Goal: Information Seeking & Learning: Learn about a topic

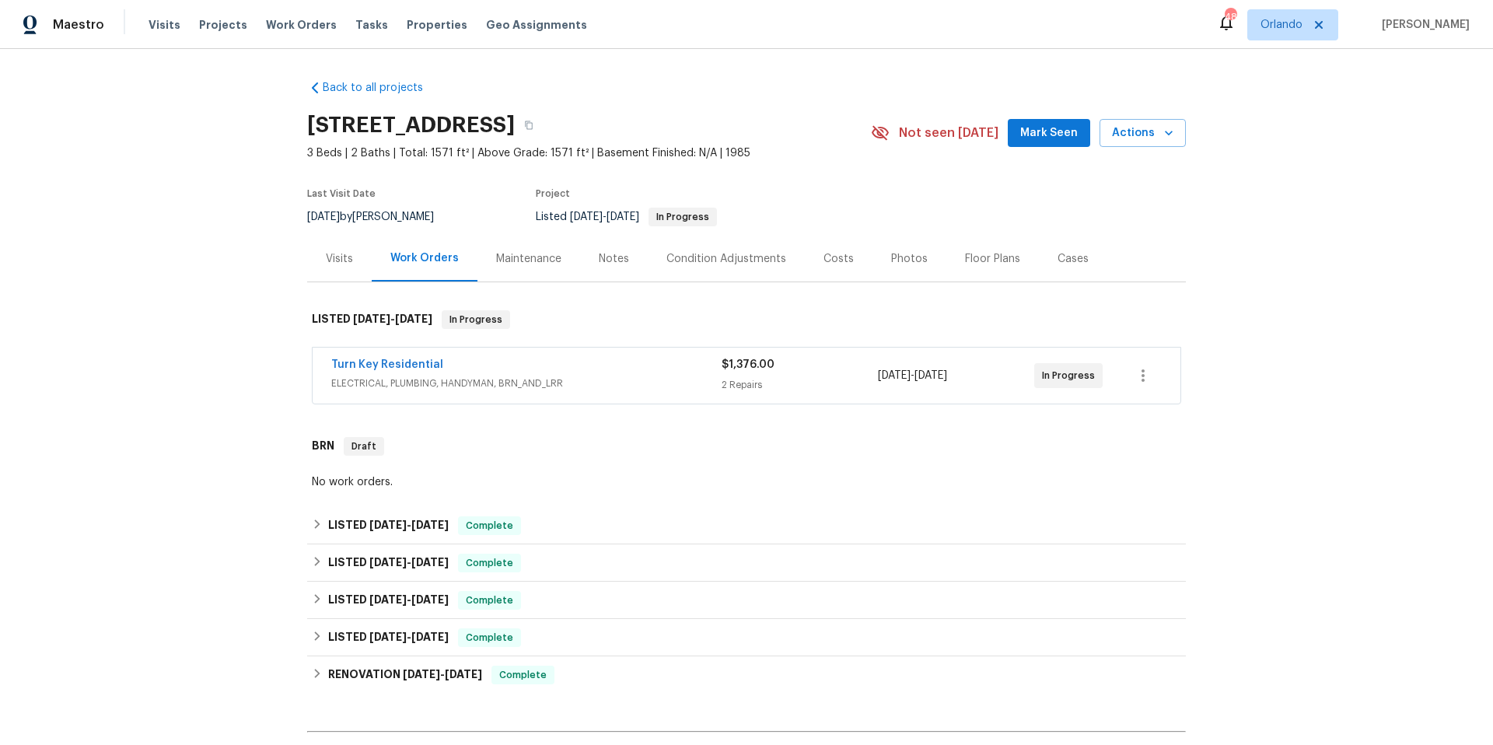
click at [466, 358] on div "Turn Key Residential" at bounding box center [526, 366] width 390 height 19
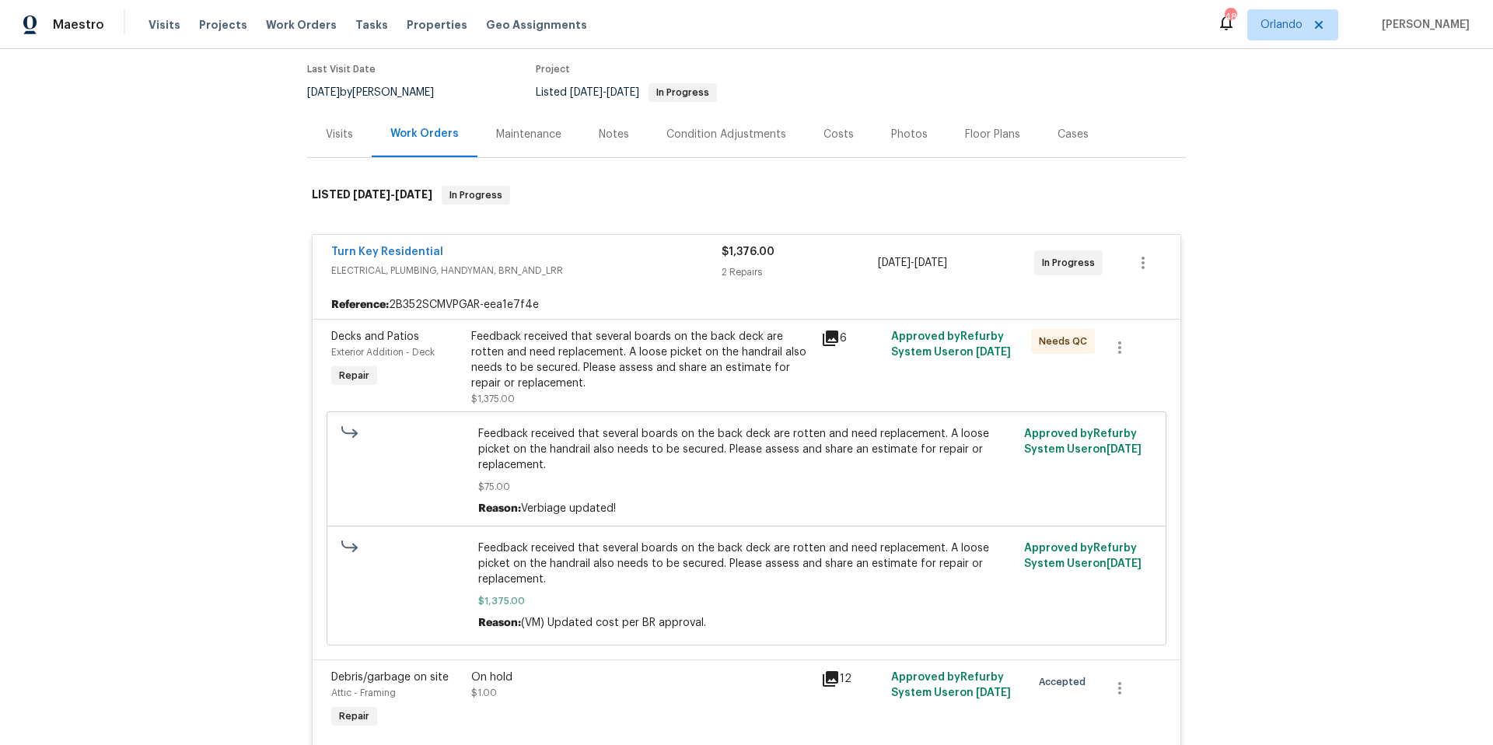
scroll to position [114, 0]
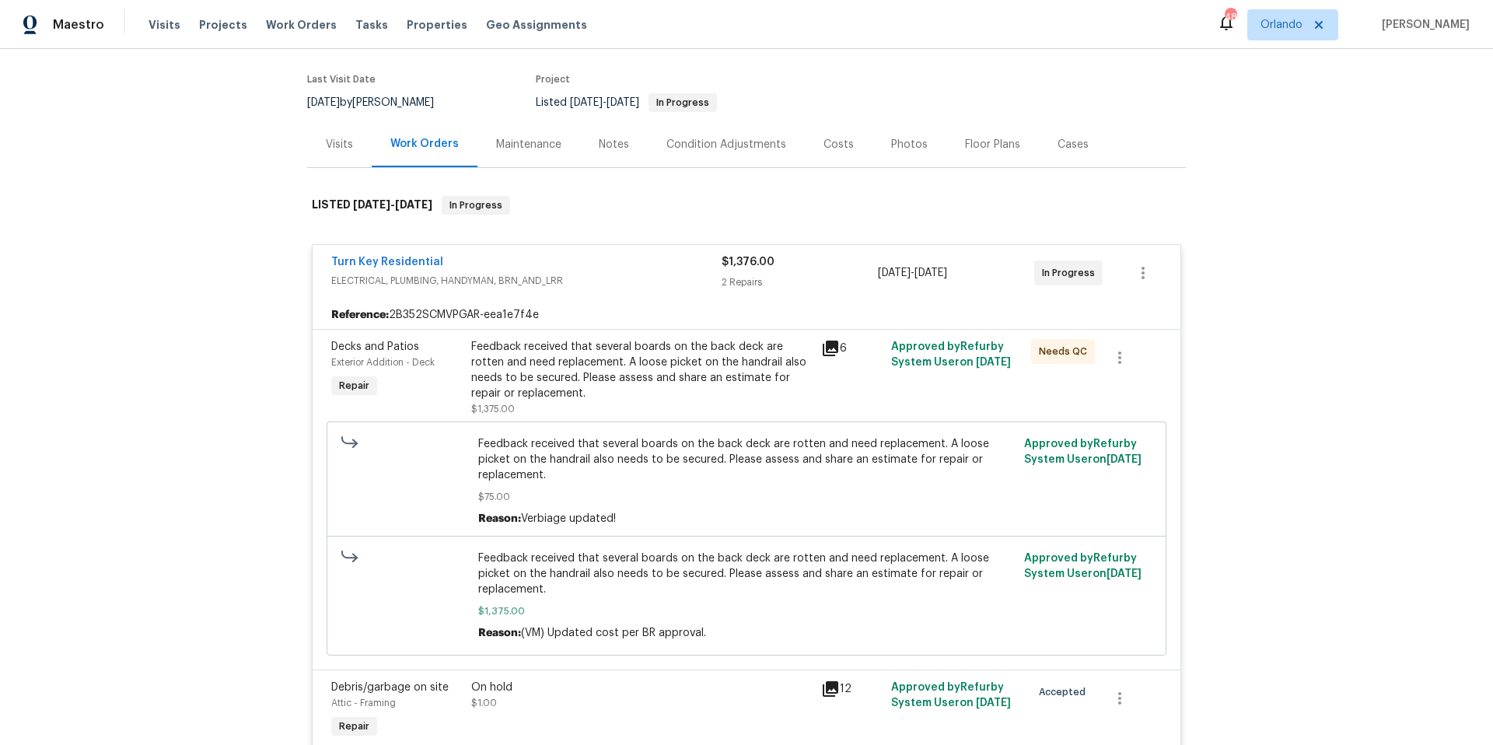
click at [624, 261] on div "Turn Key Residential" at bounding box center [526, 263] width 390 height 19
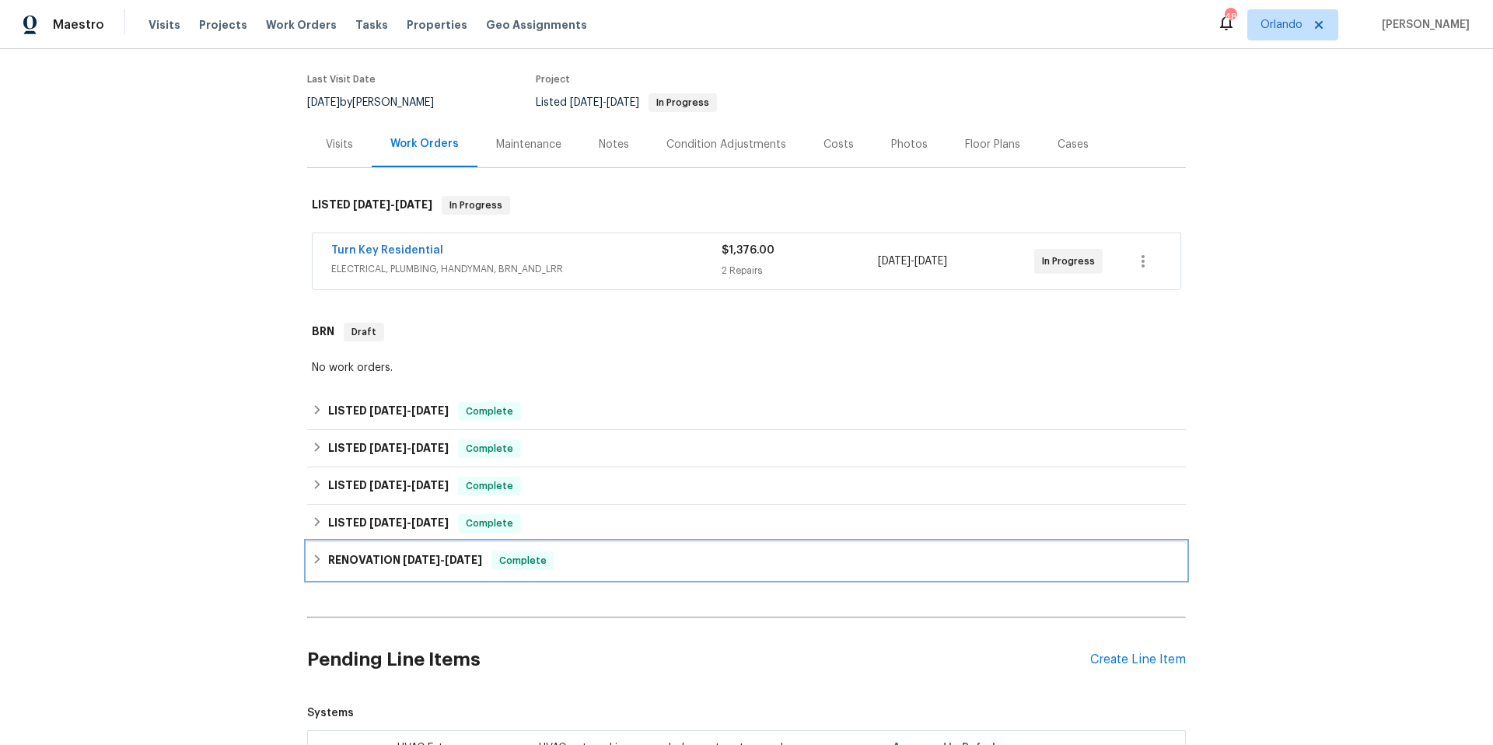
click at [621, 556] on div "RENOVATION [DATE] - [DATE] Complete" at bounding box center [746, 560] width 869 height 19
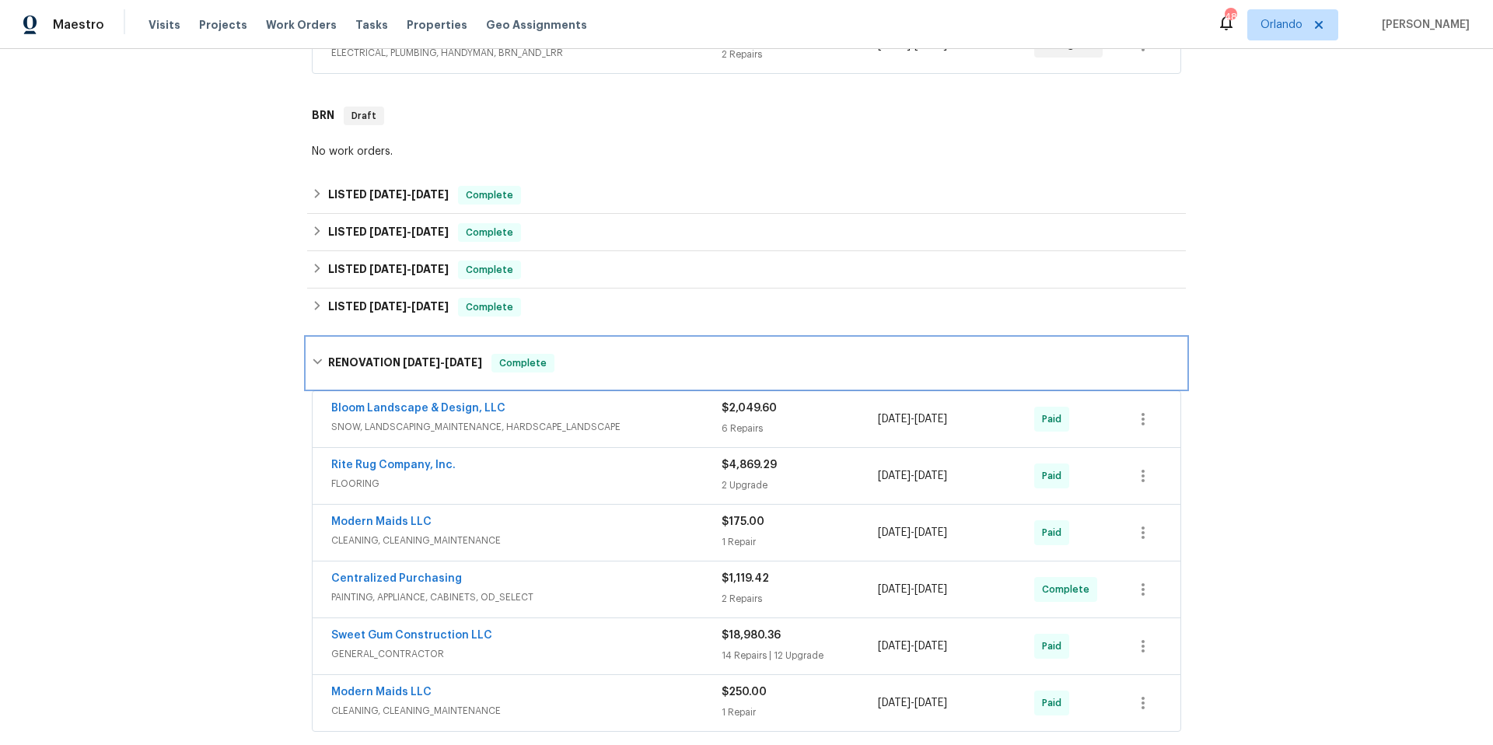
scroll to position [546, 0]
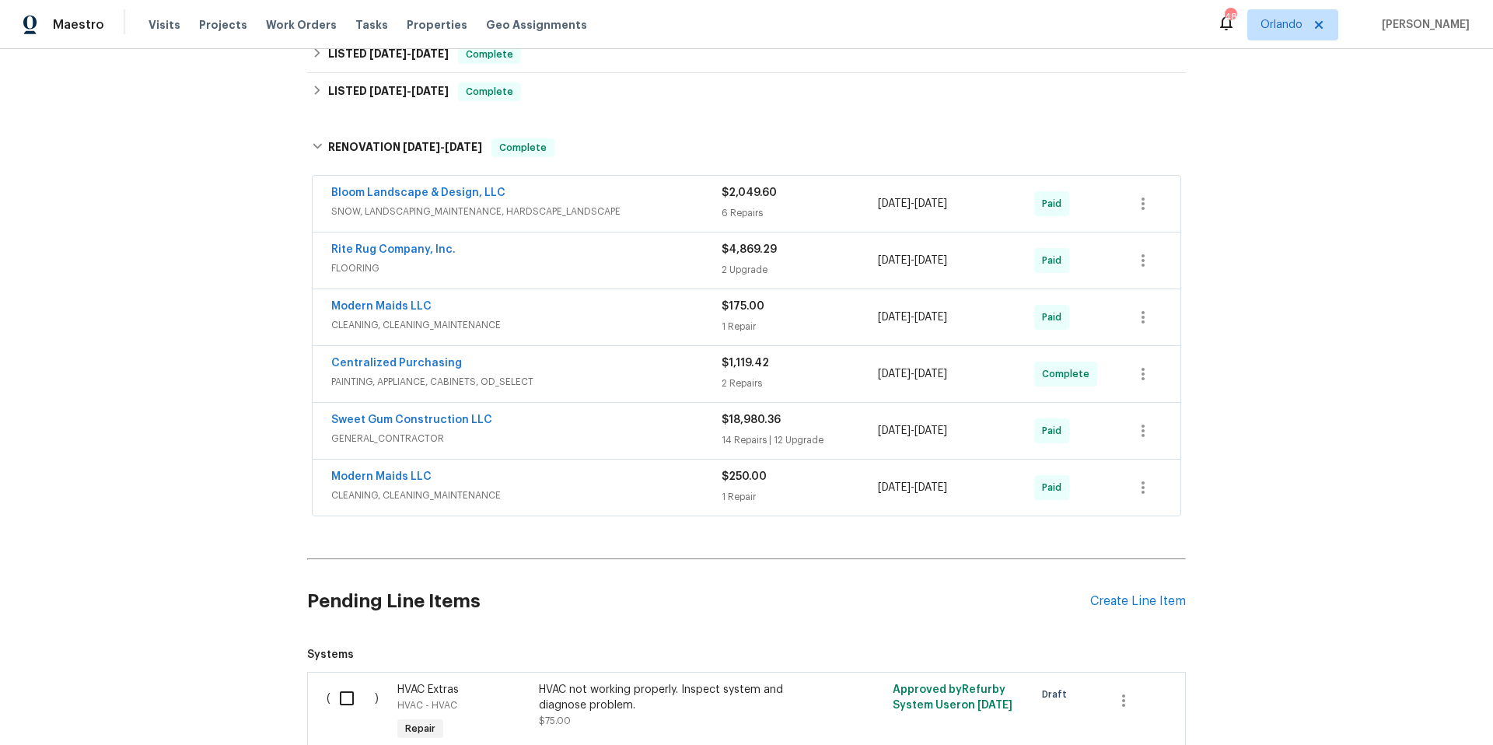
click at [646, 424] on div "Sweet Gum Construction LLC" at bounding box center [526, 421] width 390 height 19
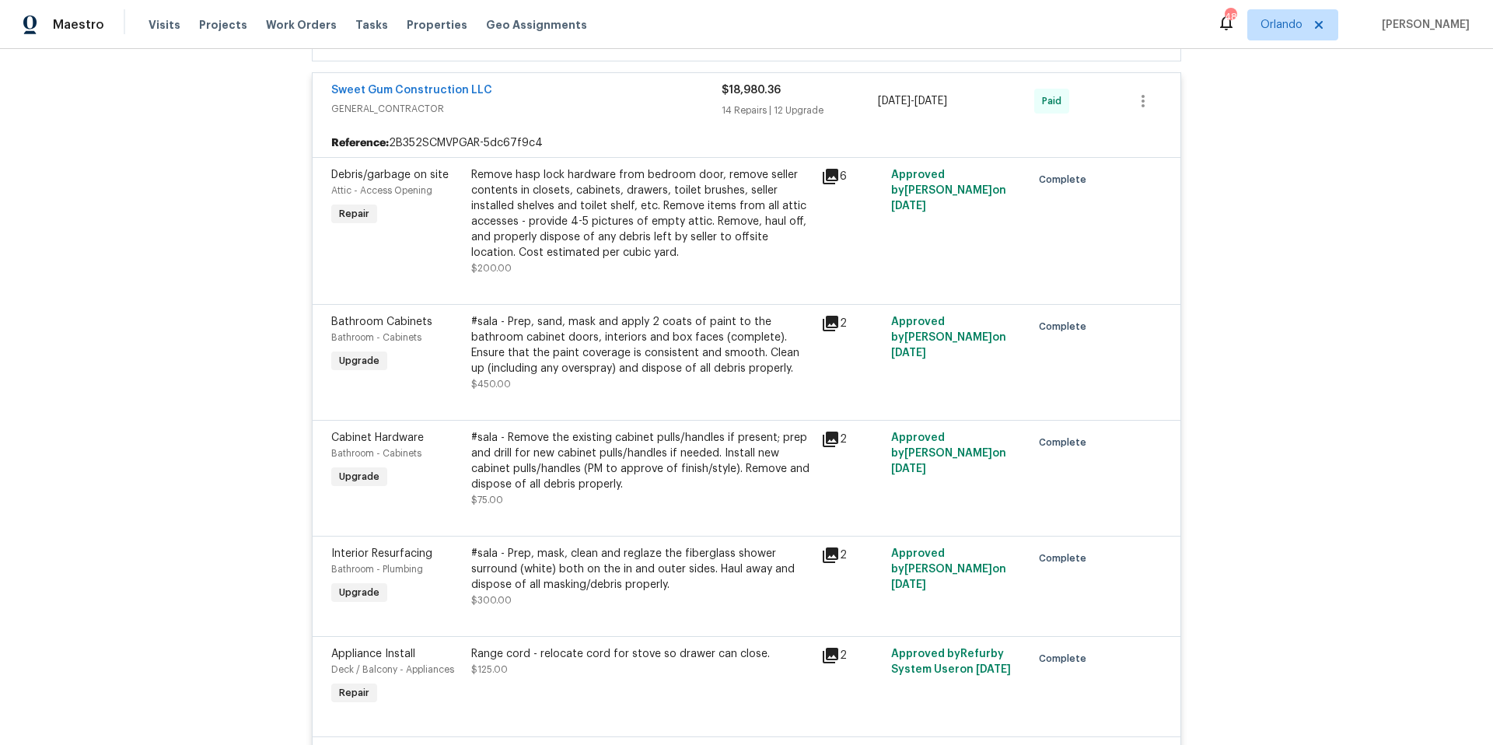
scroll to position [644, 0]
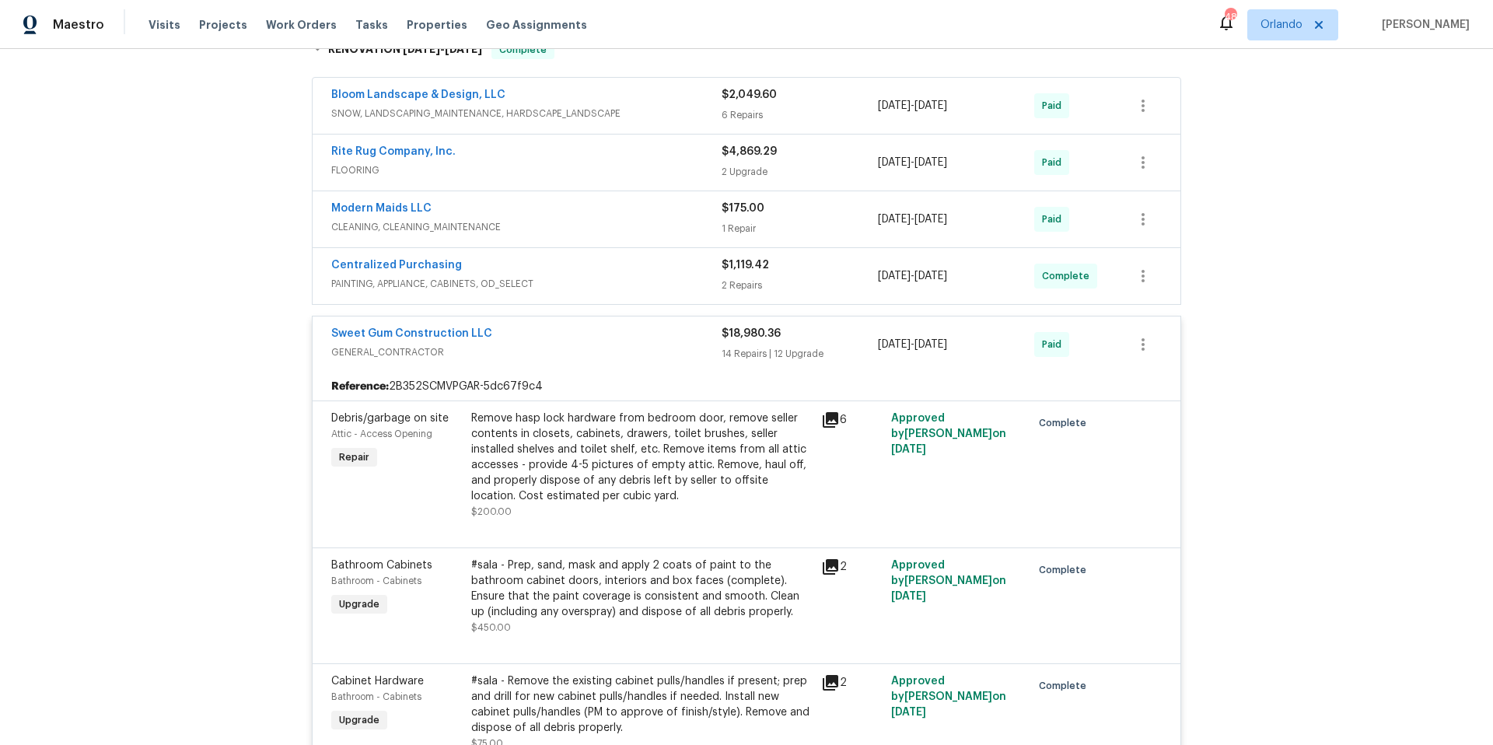
click at [588, 327] on div "Sweet Gum Construction LLC" at bounding box center [526, 335] width 390 height 19
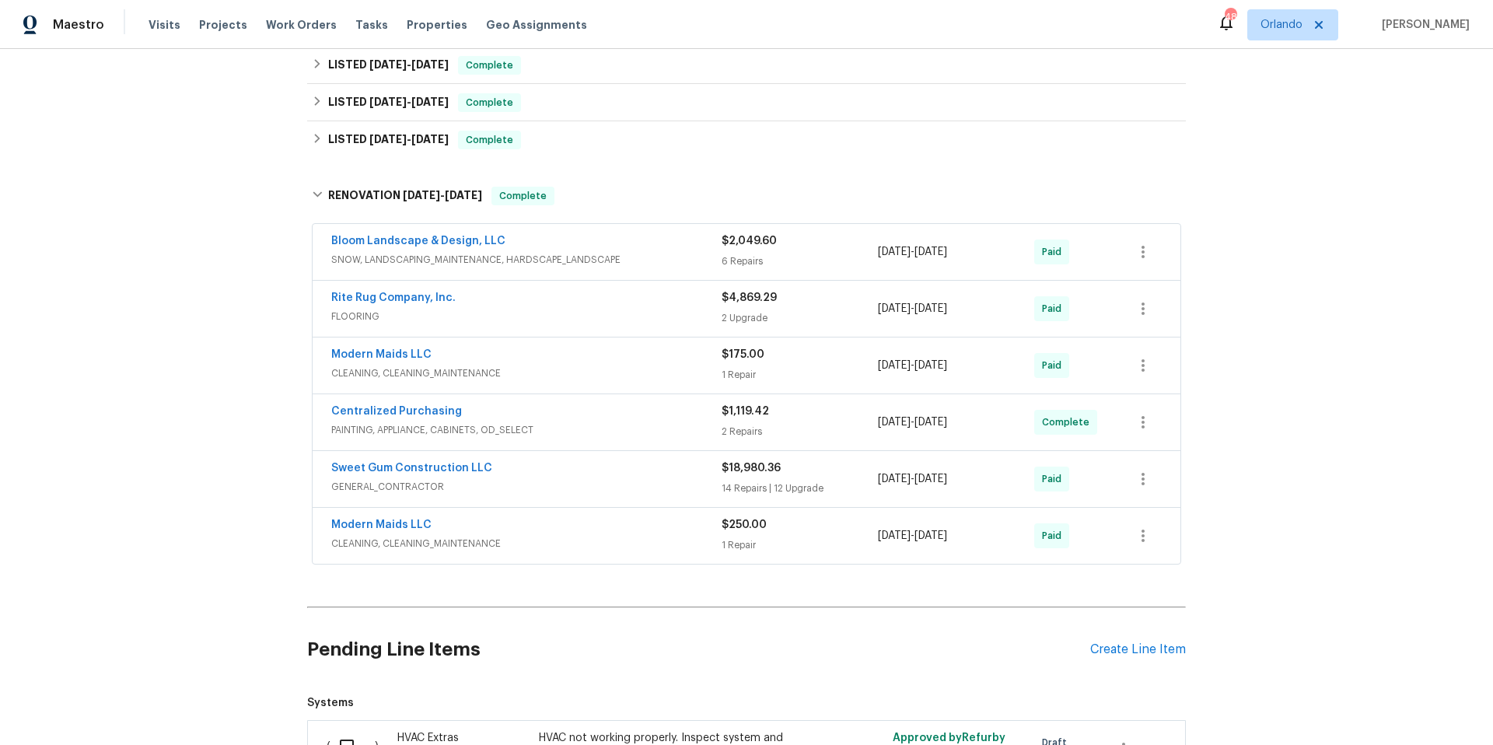
scroll to position [406, 0]
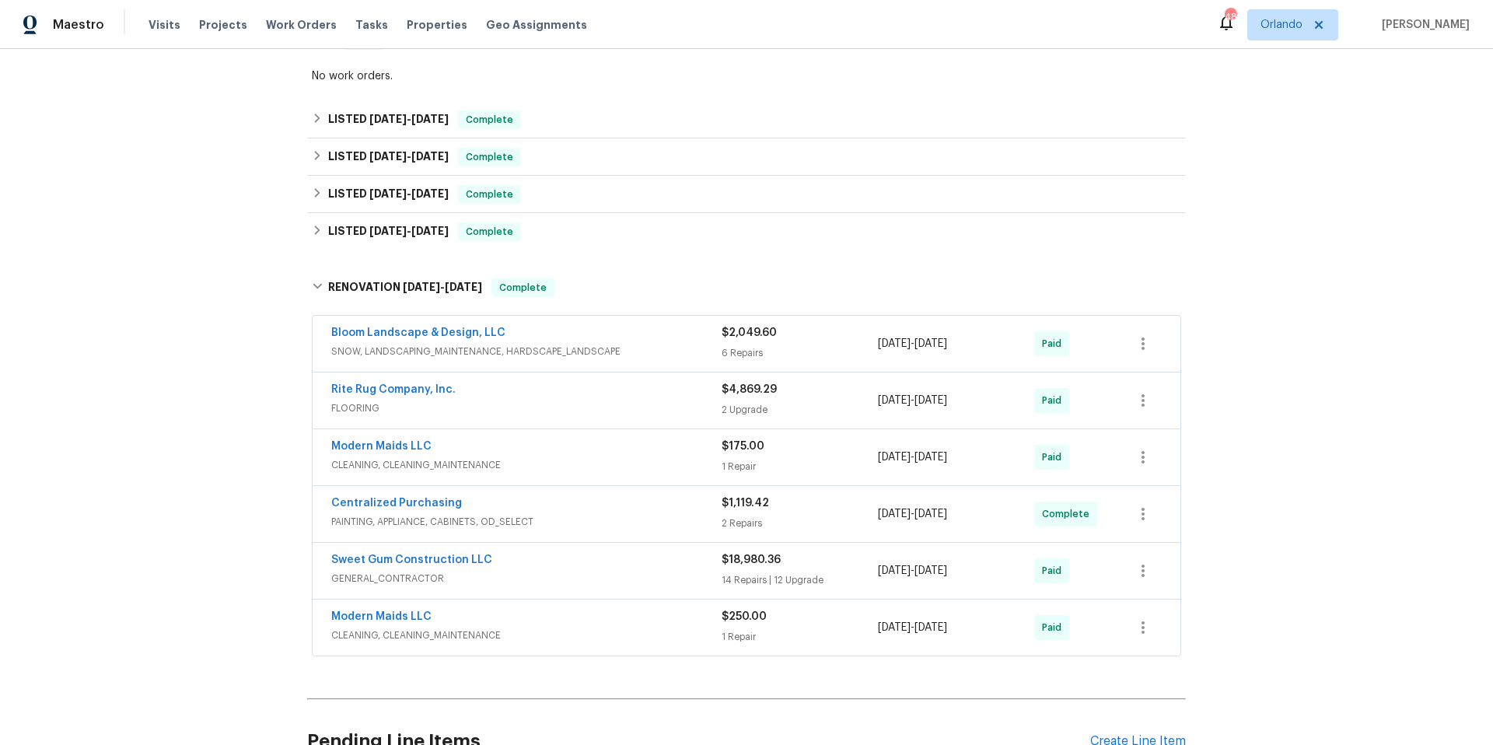
click at [637, 342] on div "Bloom Landscape & Design, LLC" at bounding box center [526, 334] width 390 height 19
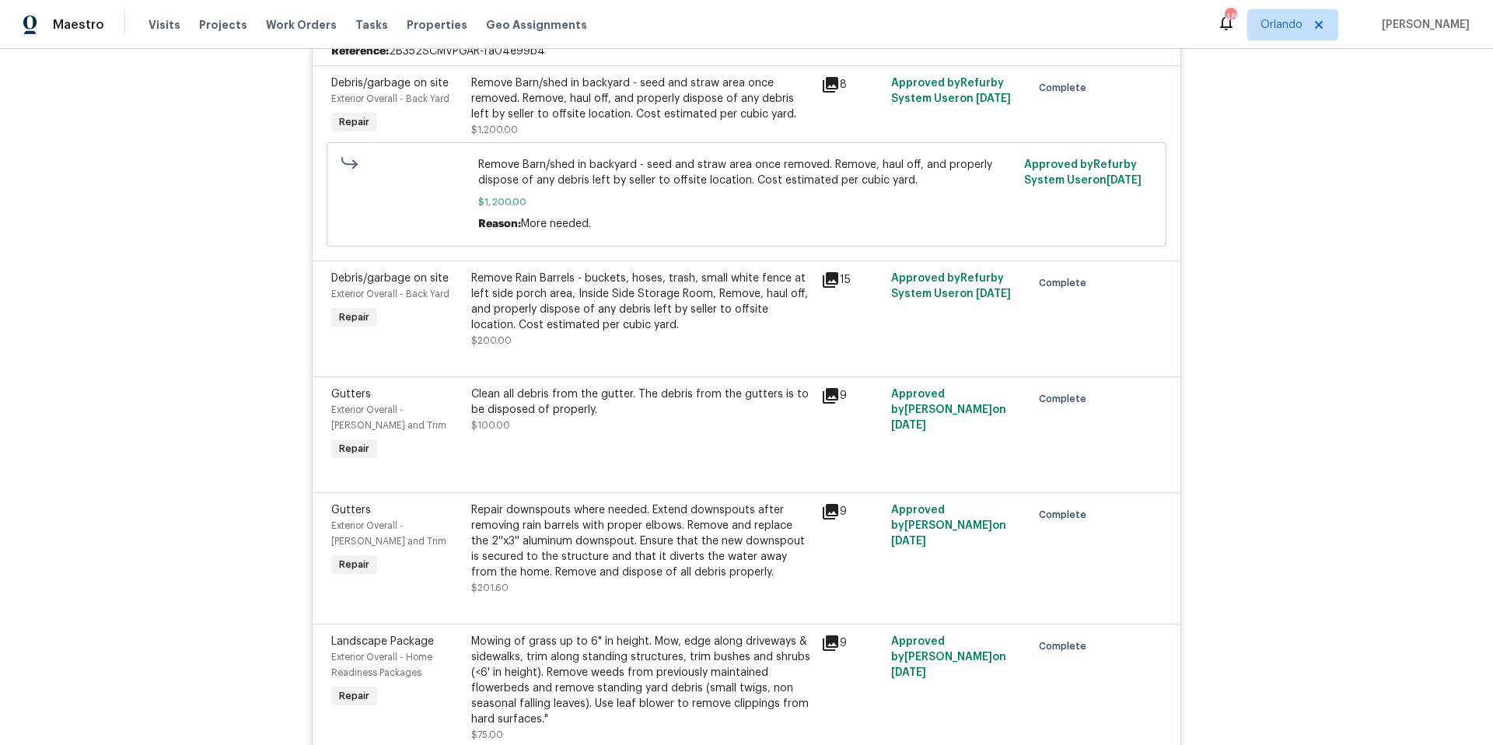
scroll to position [270, 0]
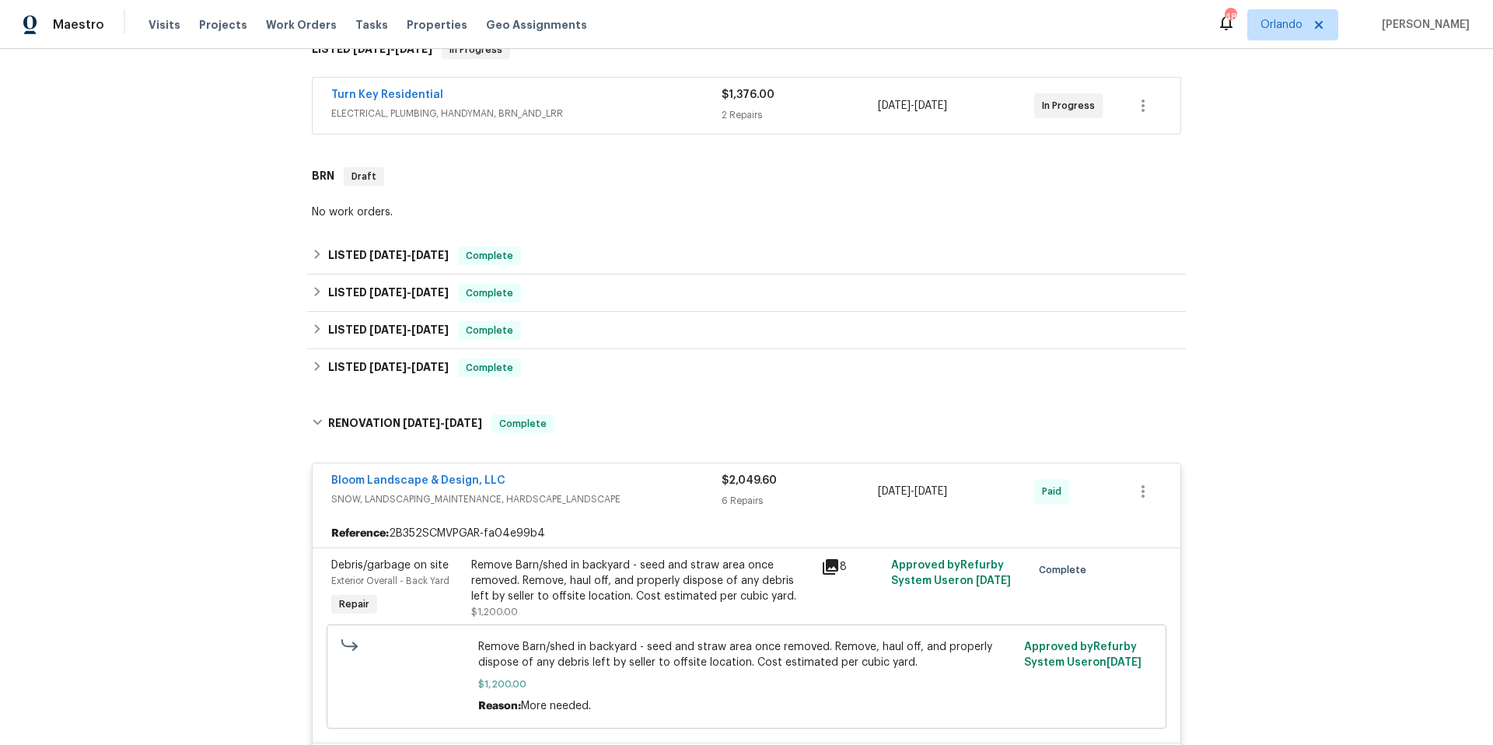
click at [651, 470] on div "Bloom Landscape & Design, LLC SNOW, LANDSCAPING_MAINTENANCE, HARDSCAPE_LANDSCAP…" at bounding box center [747, 491] width 868 height 56
click at [617, 468] on div "Bloom Landscape & Design, LLC SNOW, LANDSCAPING_MAINTENANCE, HARDSCAPE_LANDSCAP…" at bounding box center [747, 491] width 868 height 56
click at [602, 474] on div "Bloom Landscape & Design, LLC" at bounding box center [526, 482] width 390 height 19
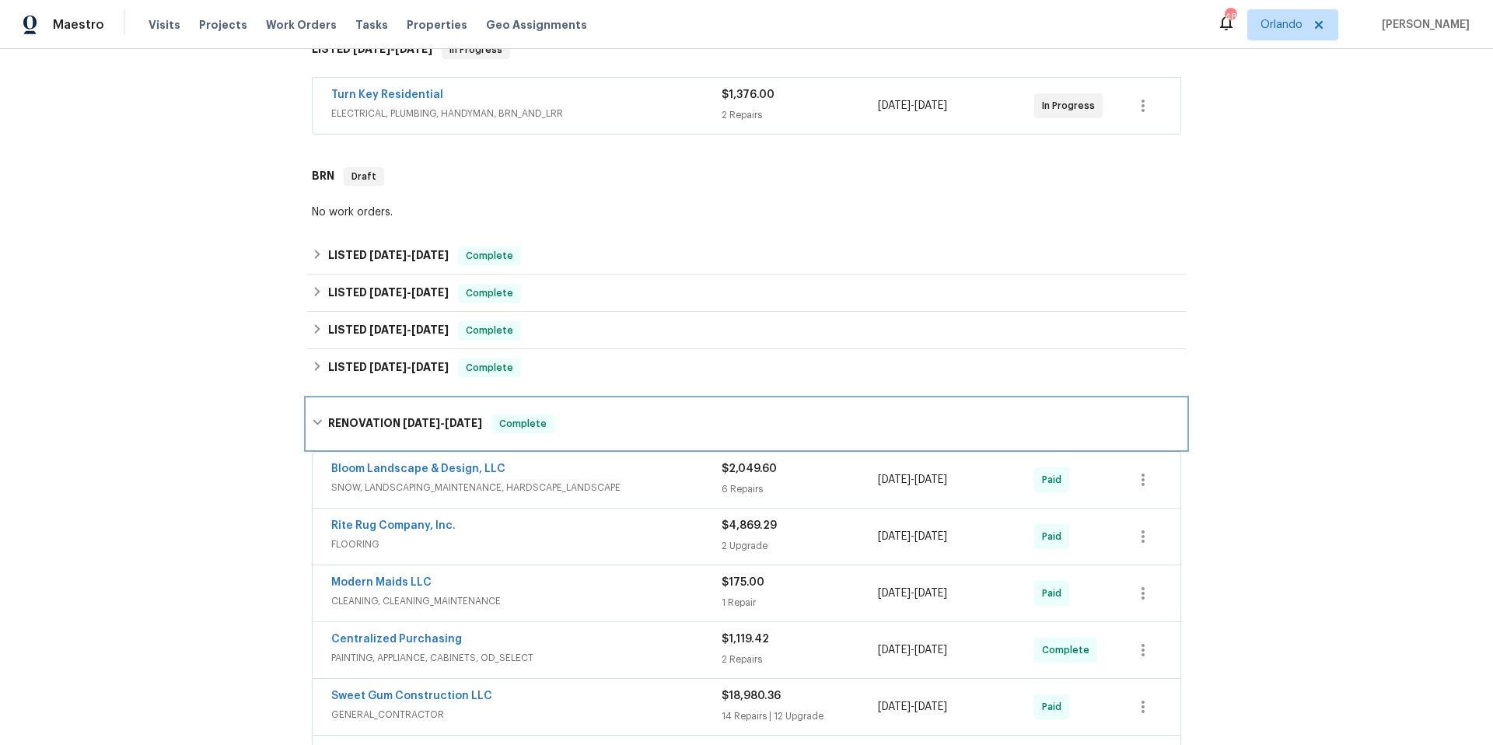
click at [617, 428] on div "RENOVATION [DATE] - [DATE] Complete" at bounding box center [746, 423] width 869 height 19
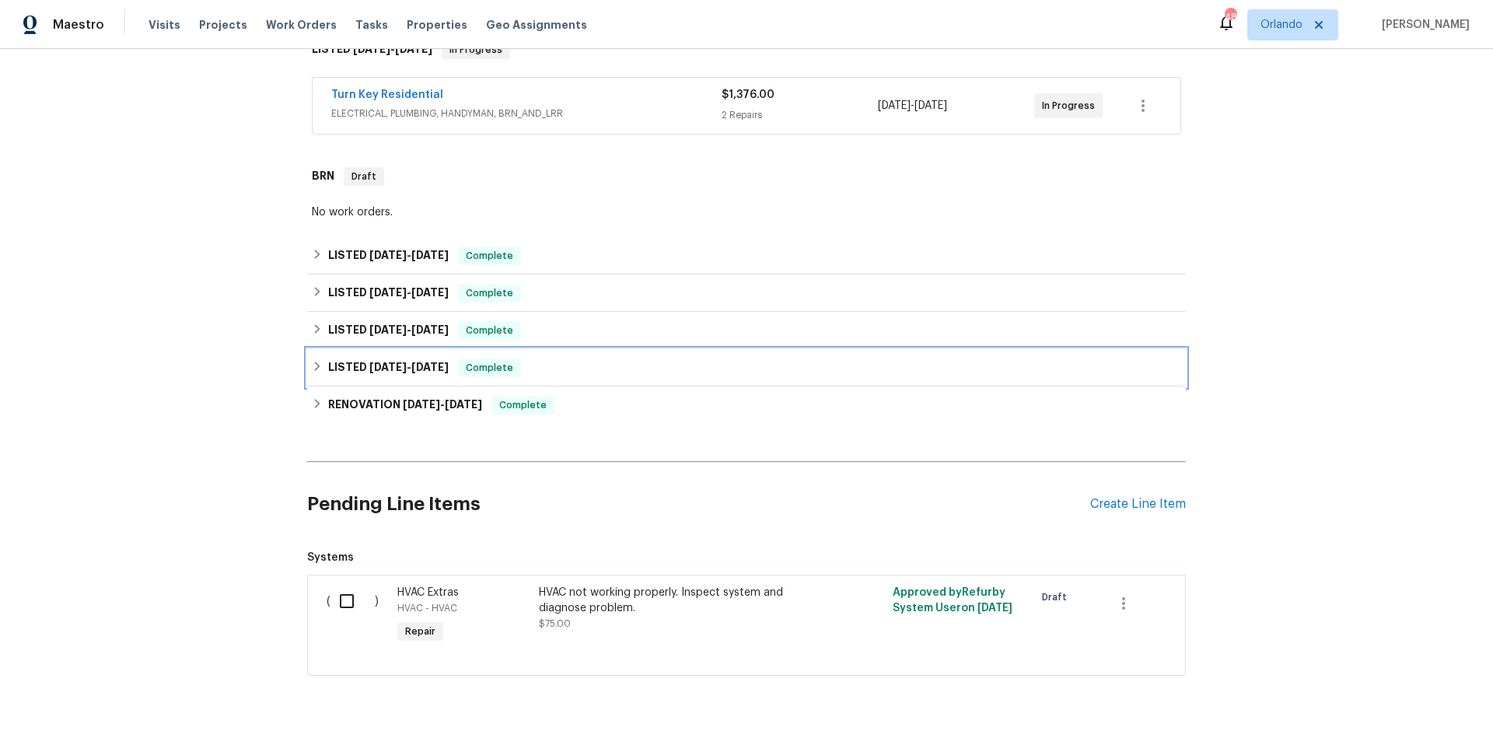
click at [592, 368] on div "LISTED [DATE] - [DATE] Complete" at bounding box center [746, 367] width 869 height 19
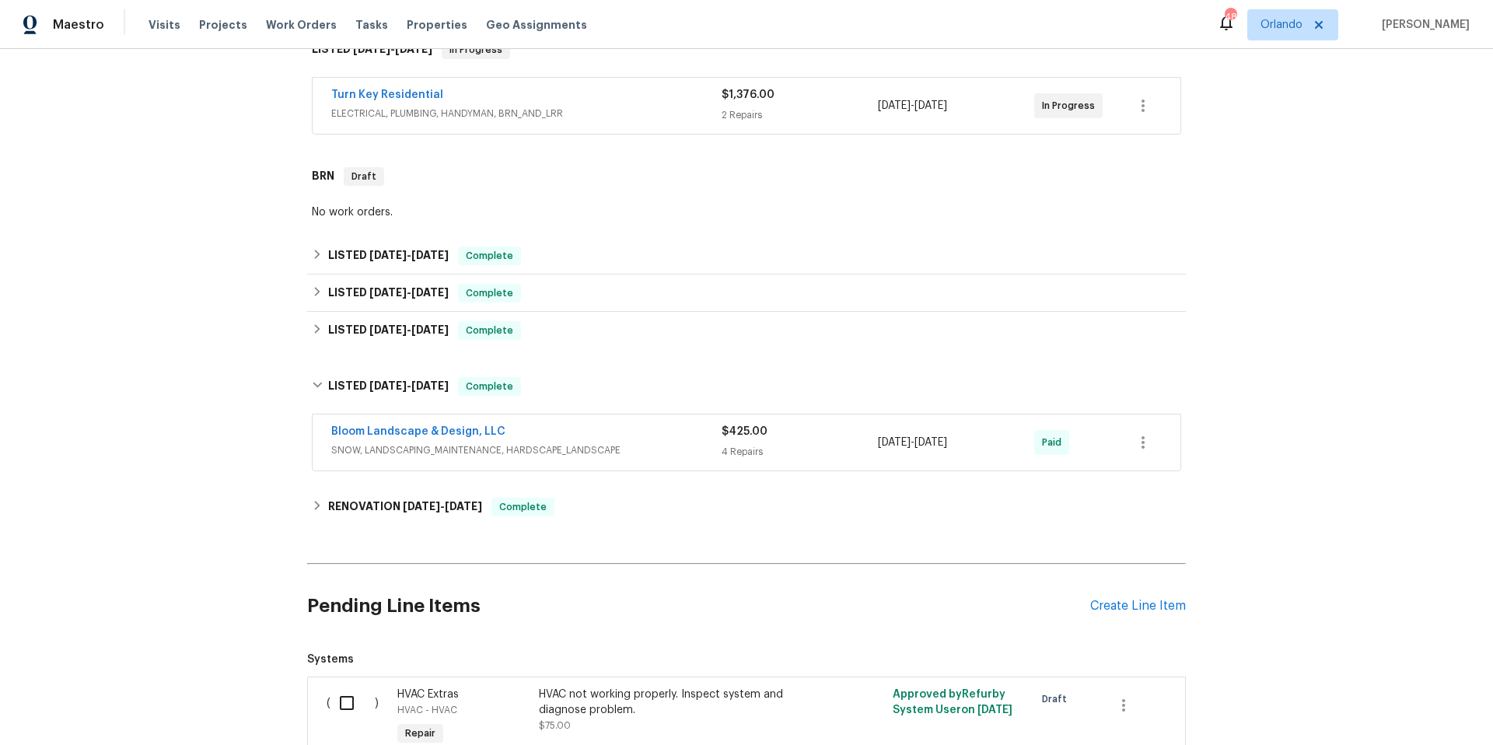
click at [623, 422] on div "Bloom Landscape & Design, LLC SNOW, LANDSCAPING_MAINTENANCE, HARDSCAPE_LANDSCAP…" at bounding box center [747, 442] width 868 height 56
click at [623, 428] on div "Bloom Landscape & Design, LLC" at bounding box center [526, 433] width 390 height 19
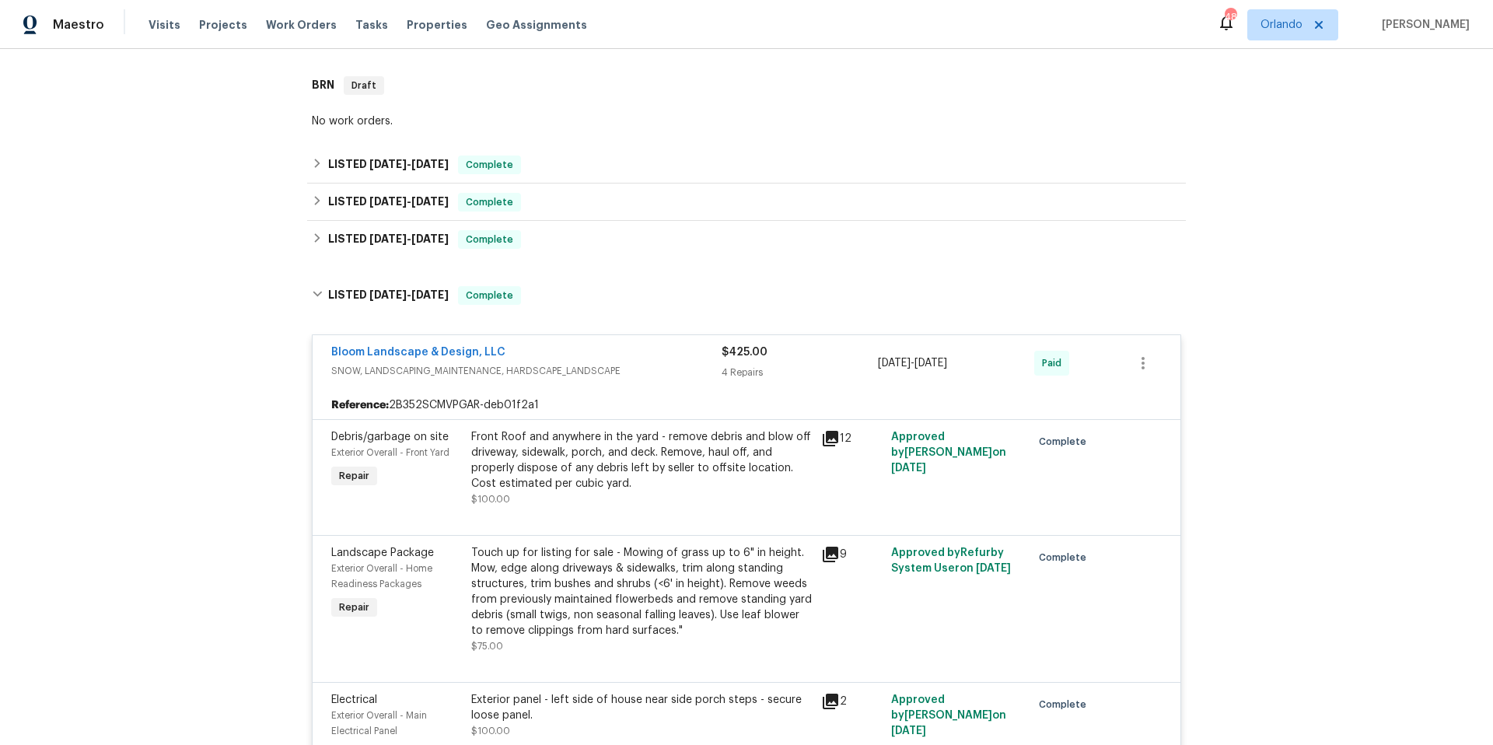
scroll to position [359, 0]
click at [595, 312] on div "LISTED [DATE] - [DATE] Complete" at bounding box center [746, 297] width 878 height 50
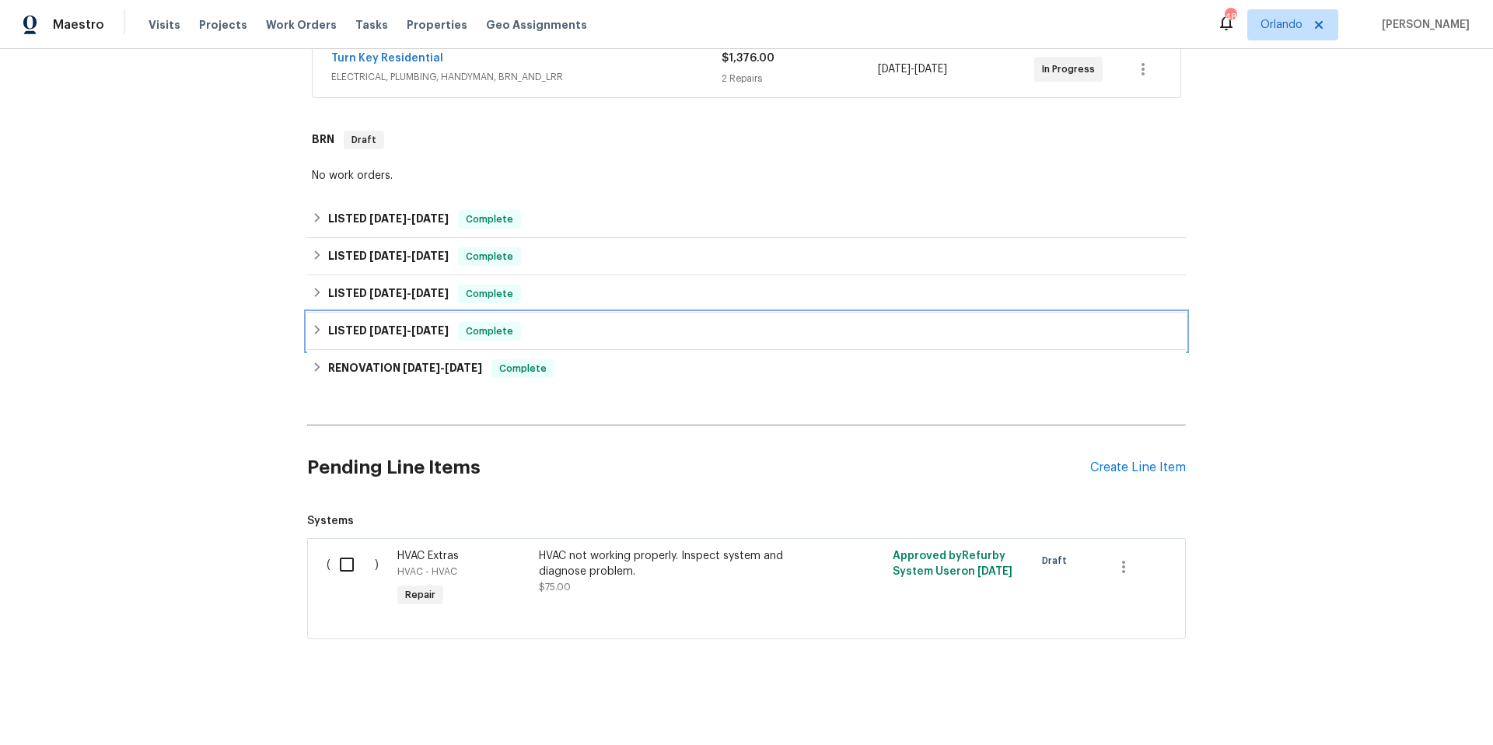
scroll to position [318, 0]
click at [581, 285] on div "LISTED [DATE] - [DATE] Complete" at bounding box center [746, 294] width 869 height 19
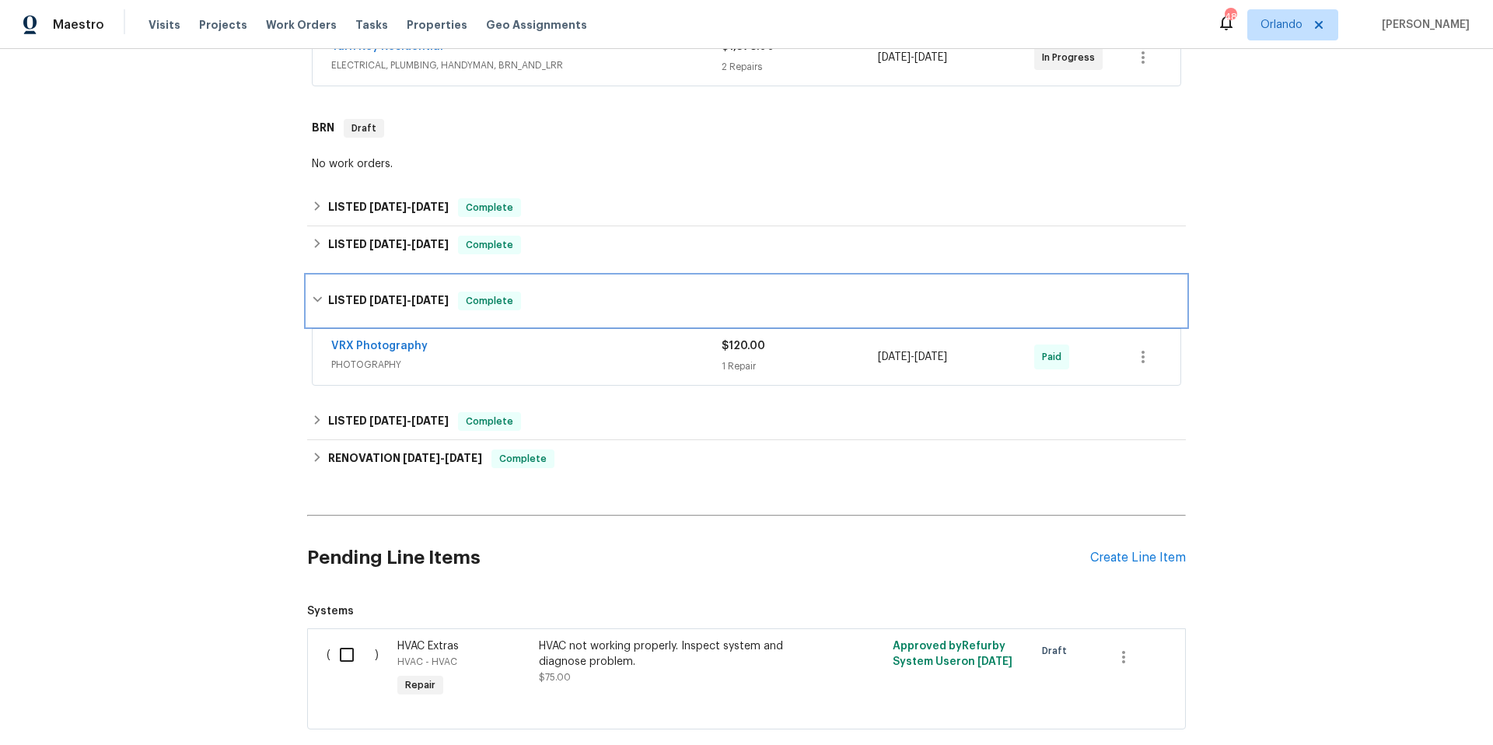
click at [566, 306] on div "LISTED [DATE] - [DATE] Complete" at bounding box center [746, 301] width 869 height 19
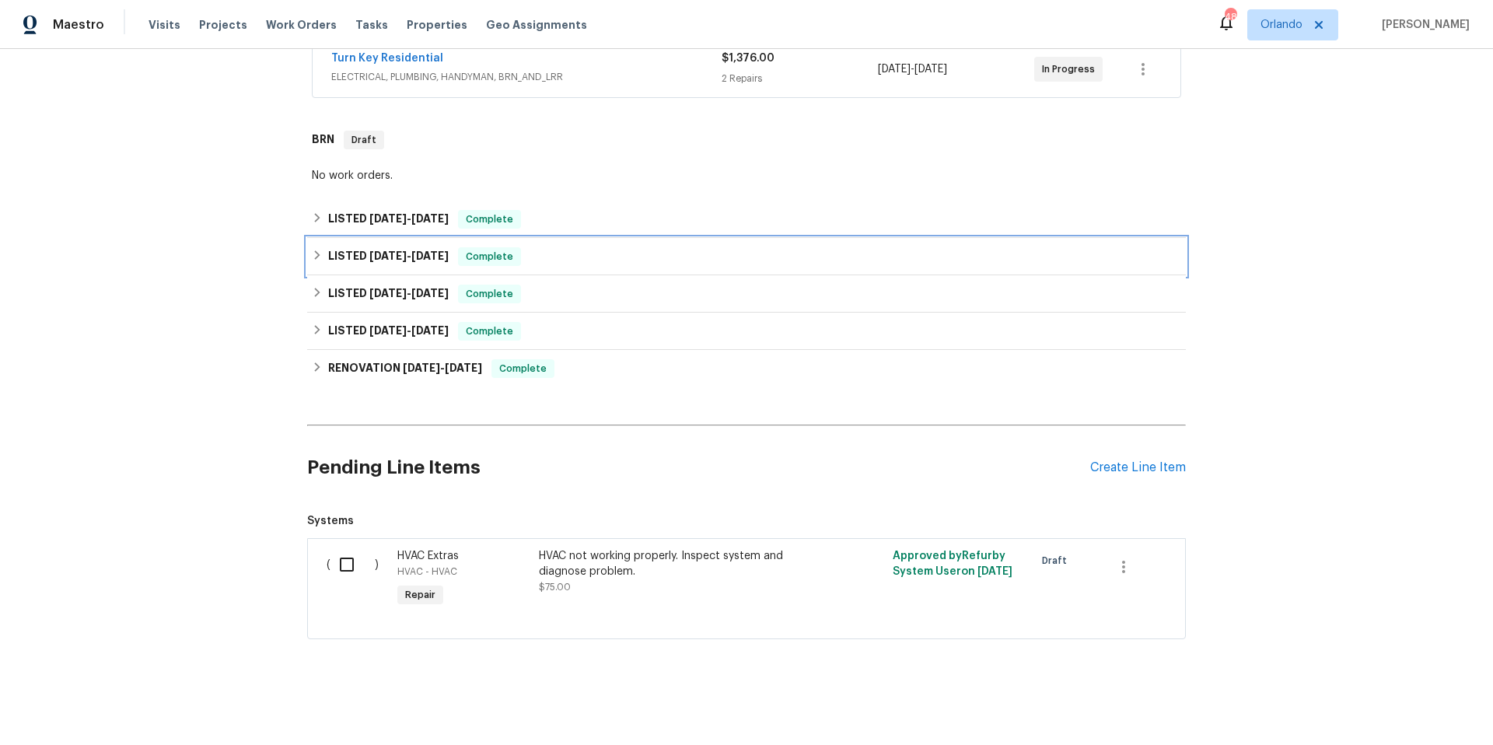
click at [578, 251] on div "LISTED [DATE] - [DATE] Complete" at bounding box center [746, 256] width 869 height 19
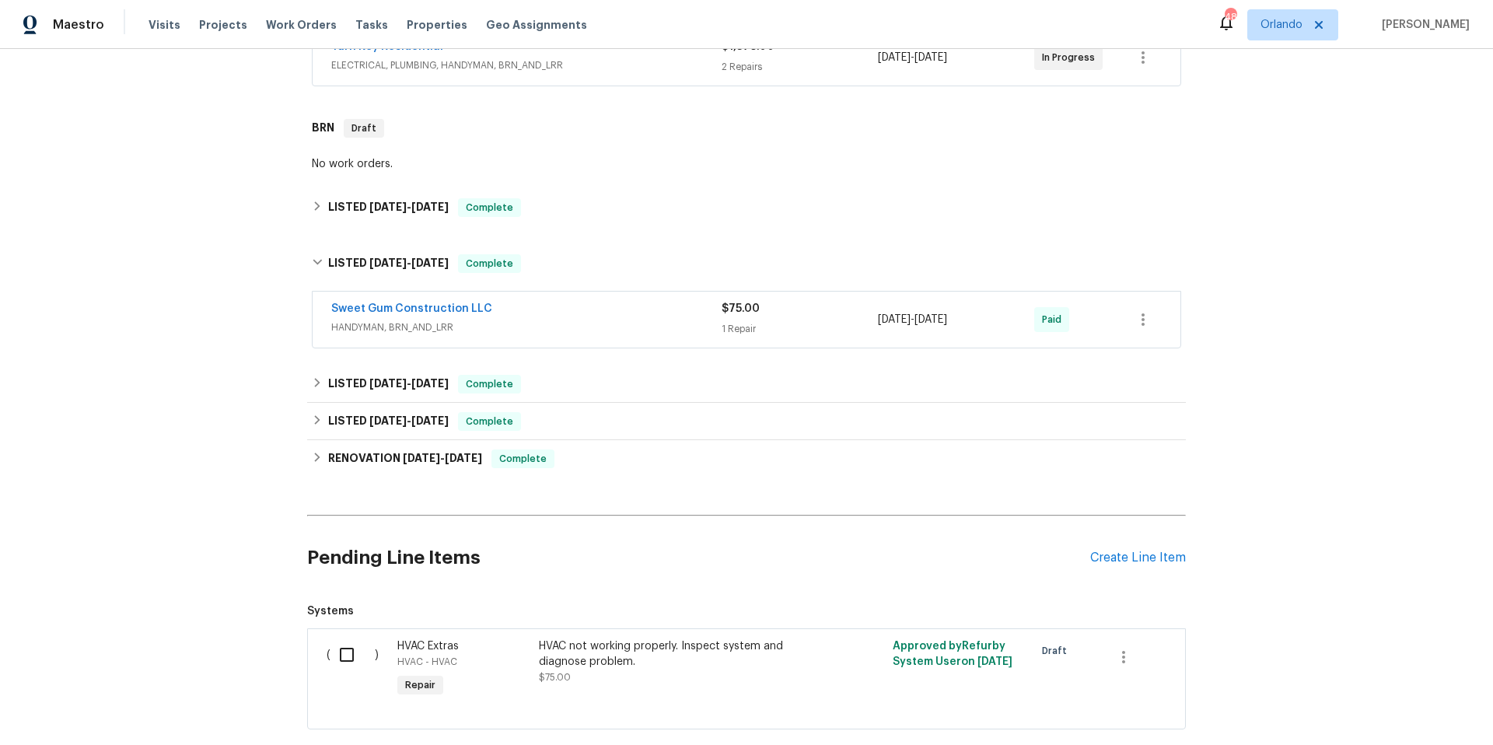
click at [570, 299] on div "Sweet Gum Construction LLC HANDYMAN, BRN_AND_LRR $75.00 1 Repair [DATE] - [DATE…" at bounding box center [747, 320] width 868 height 56
click at [568, 302] on div "Sweet Gum Construction LLC" at bounding box center [526, 310] width 390 height 19
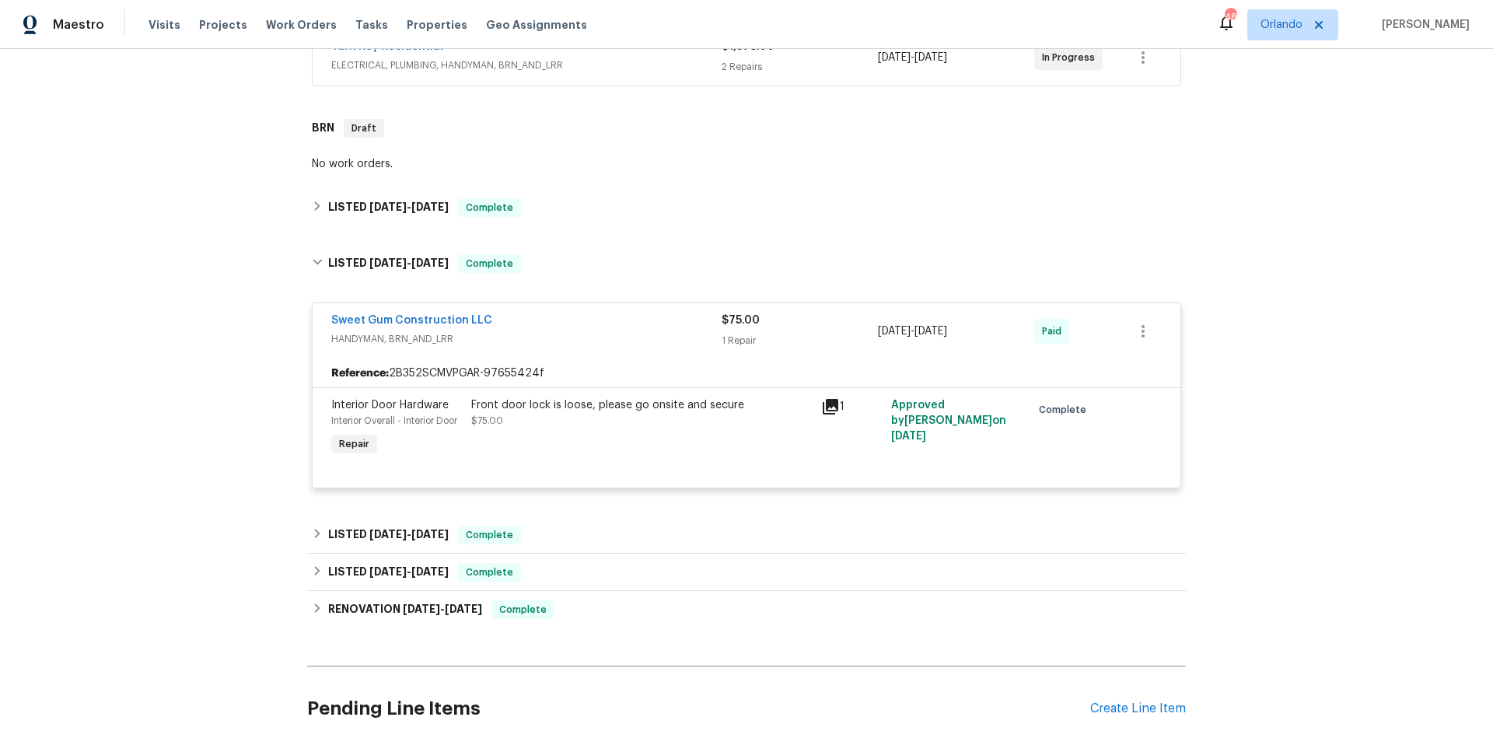
click at [568, 305] on div "Sweet Gum Construction LLC HANDYMAN, BRN_AND_LRR $75.00 1 Repair [DATE] - [DATE…" at bounding box center [747, 331] width 868 height 56
click at [565, 306] on div "Sweet Gum Construction LLC HANDYMAN, BRN_AND_LRR $75.00 1 Repair [DATE] - [DATE…" at bounding box center [747, 331] width 868 height 56
click at [542, 315] on div "Sweet Gum Construction LLC" at bounding box center [526, 322] width 390 height 19
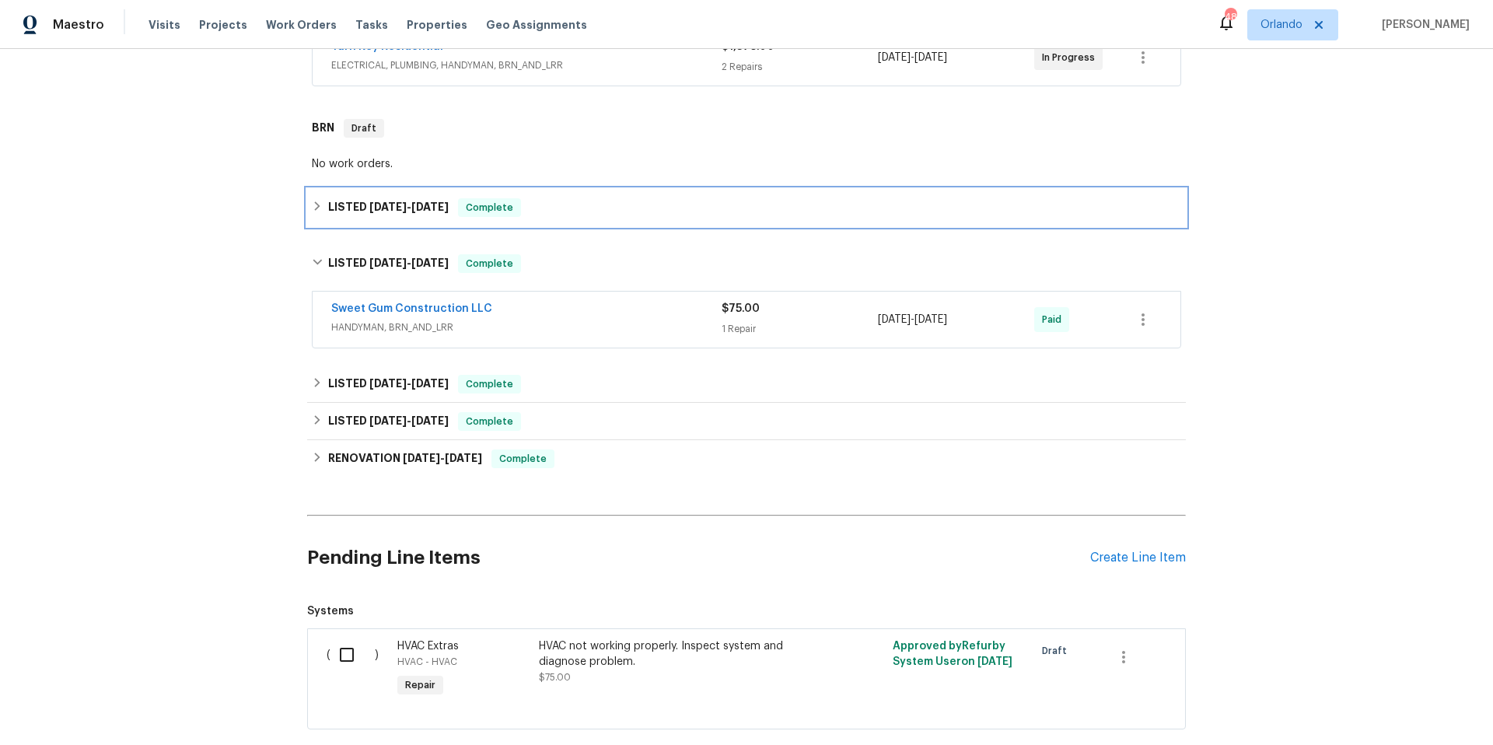
click at [563, 211] on div "LISTED [DATE] - [DATE] Complete" at bounding box center [746, 207] width 869 height 19
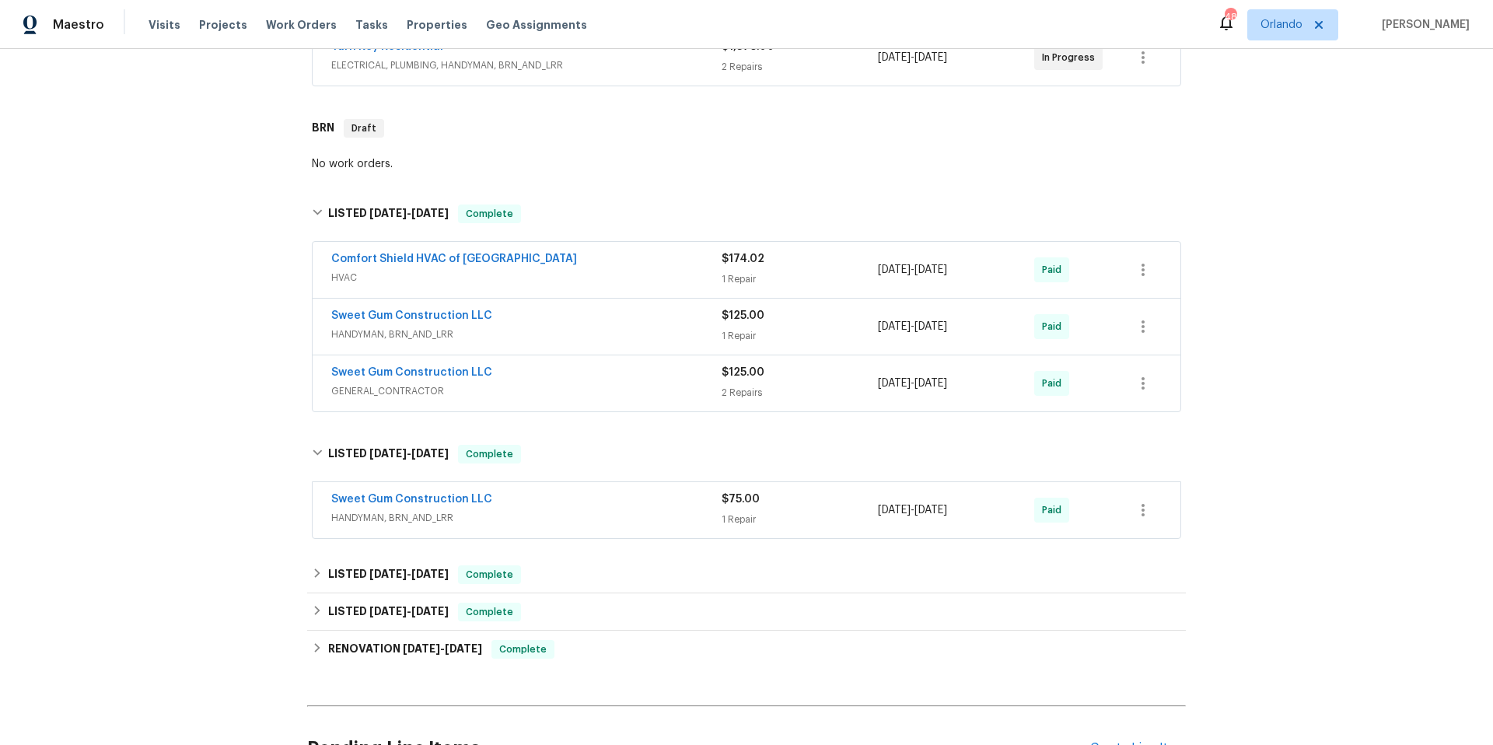
click at [584, 392] on span "GENERAL_CONTRACTOR" at bounding box center [526, 391] width 390 height 16
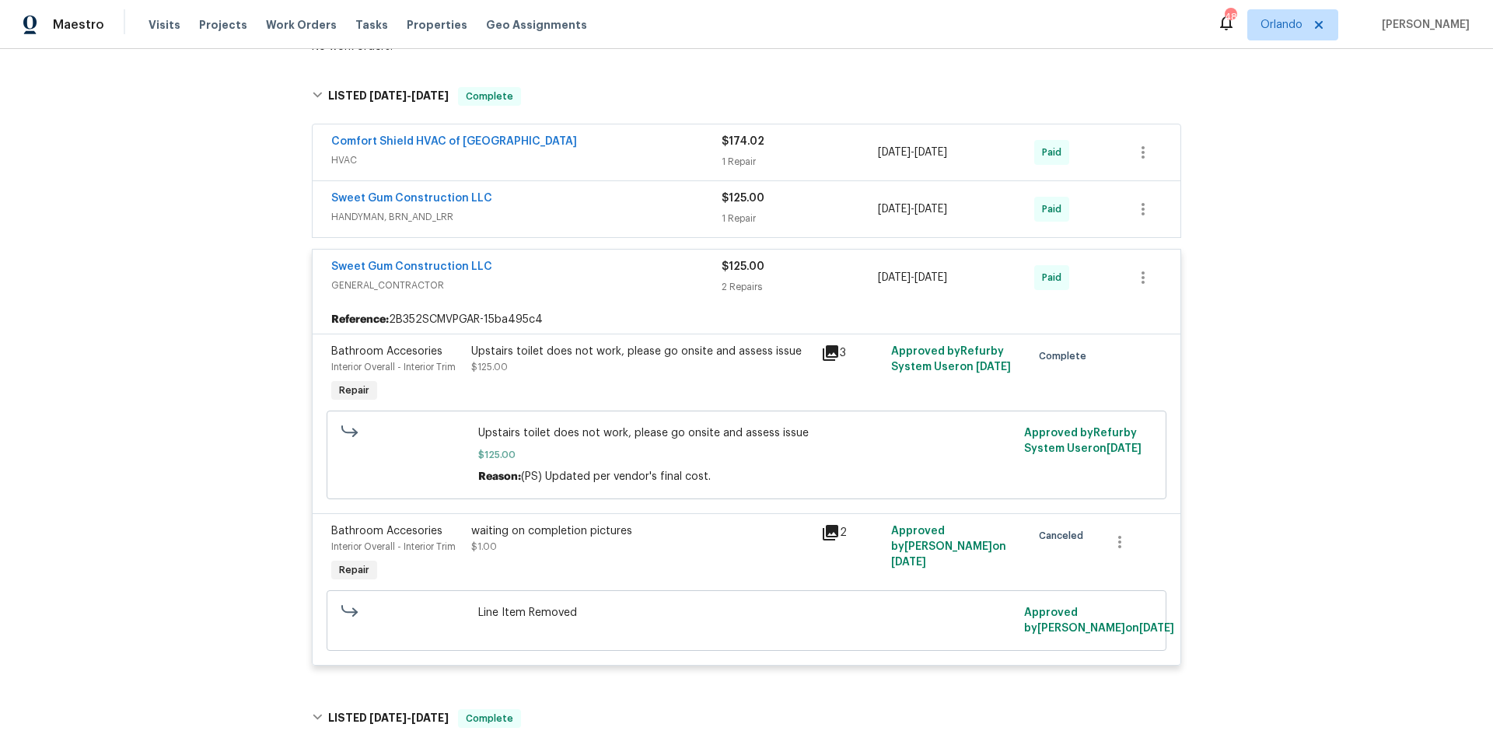
scroll to position [434, 0]
click at [564, 211] on span "HANDYMAN, BRN_AND_LRR" at bounding box center [526, 219] width 390 height 16
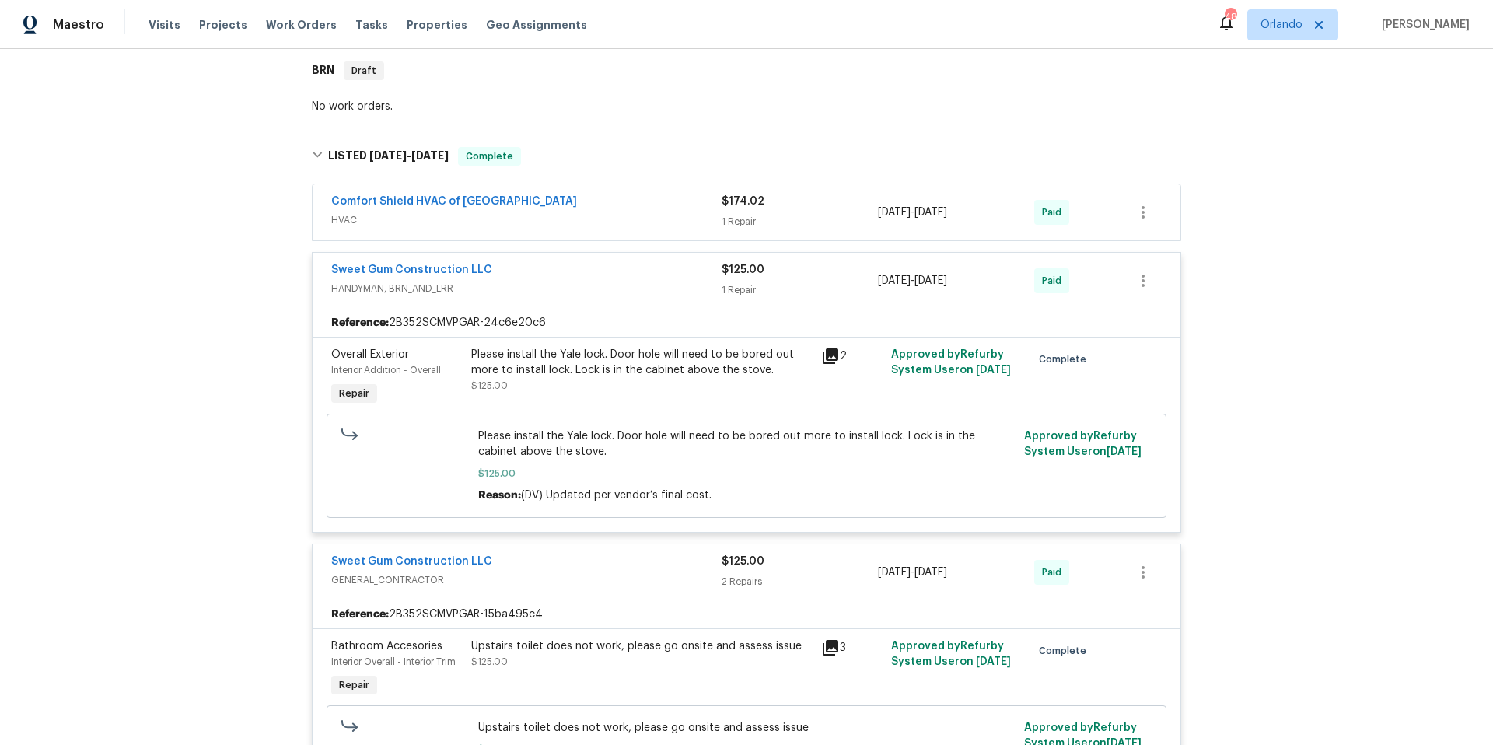
scroll to position [362, 0]
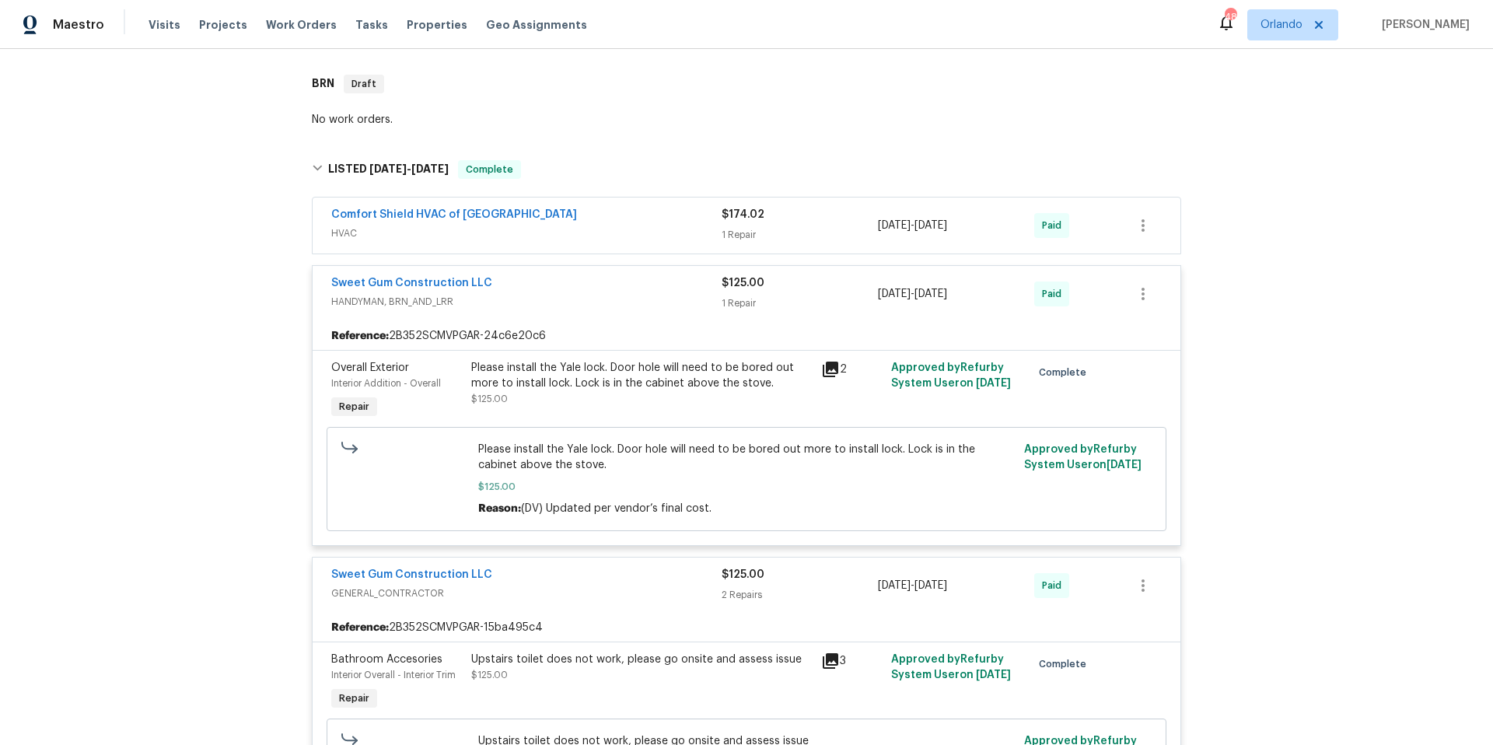
click at [559, 222] on div "Comfort Shield HVAC of [GEOGRAPHIC_DATA]" at bounding box center [526, 216] width 390 height 19
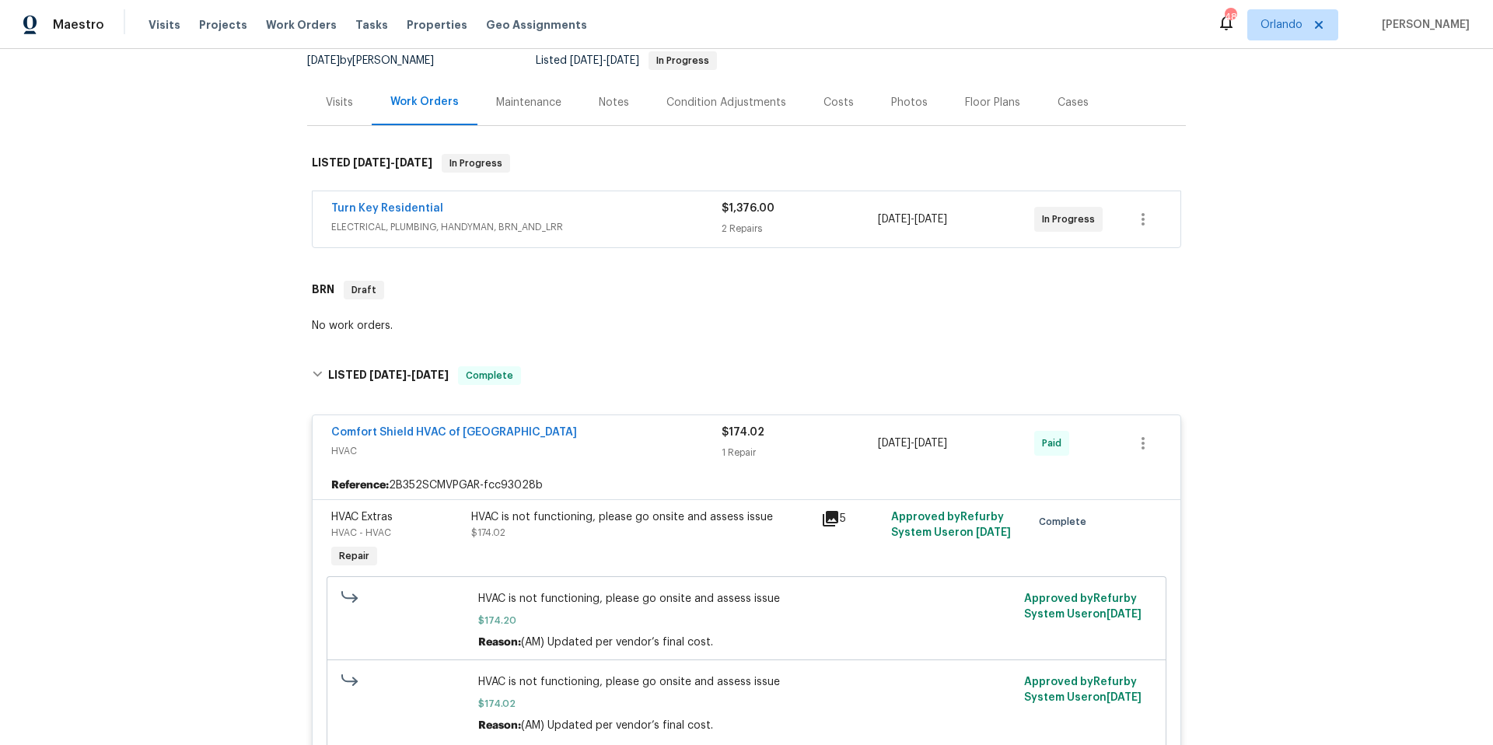
scroll to position [0, 0]
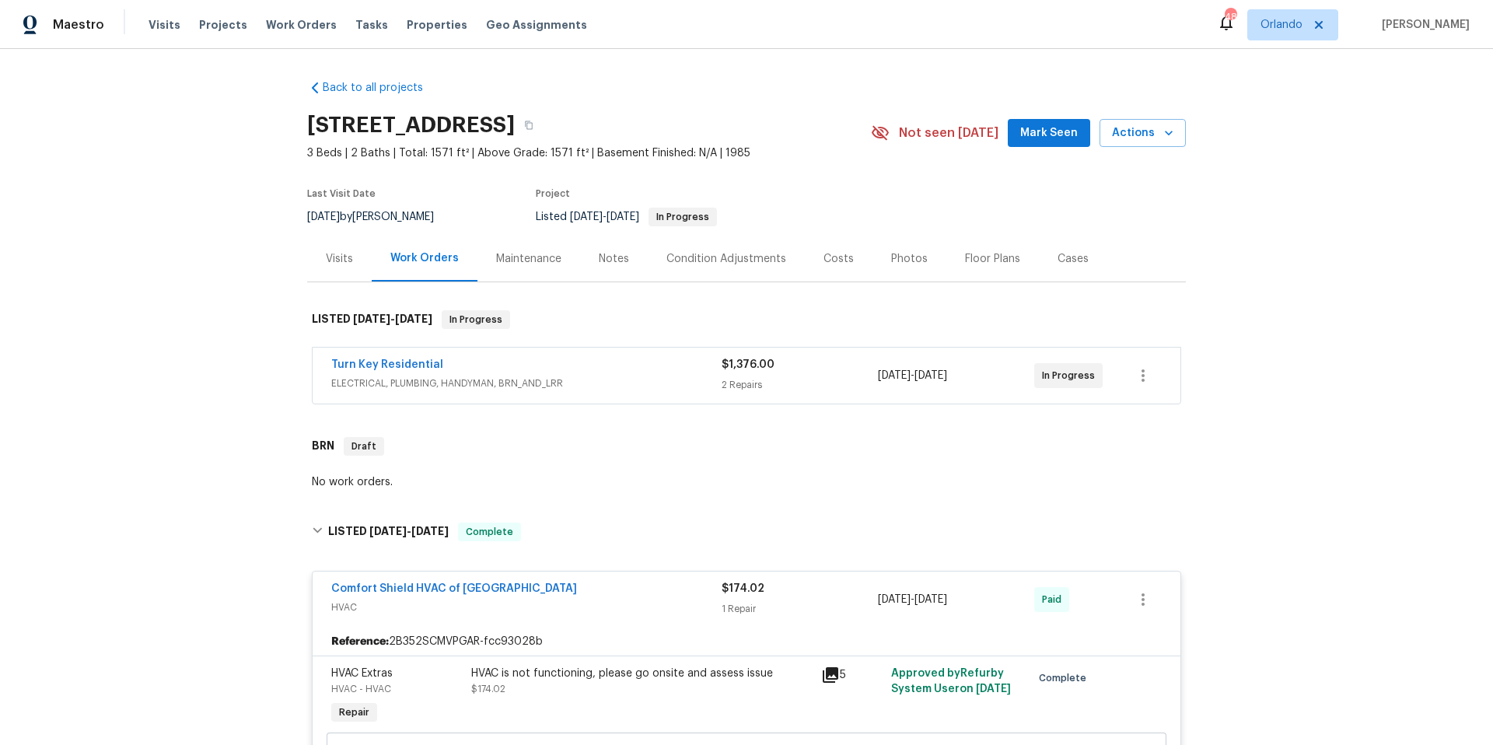
click at [733, 259] on div "Condition Adjustments" at bounding box center [726, 259] width 120 height 16
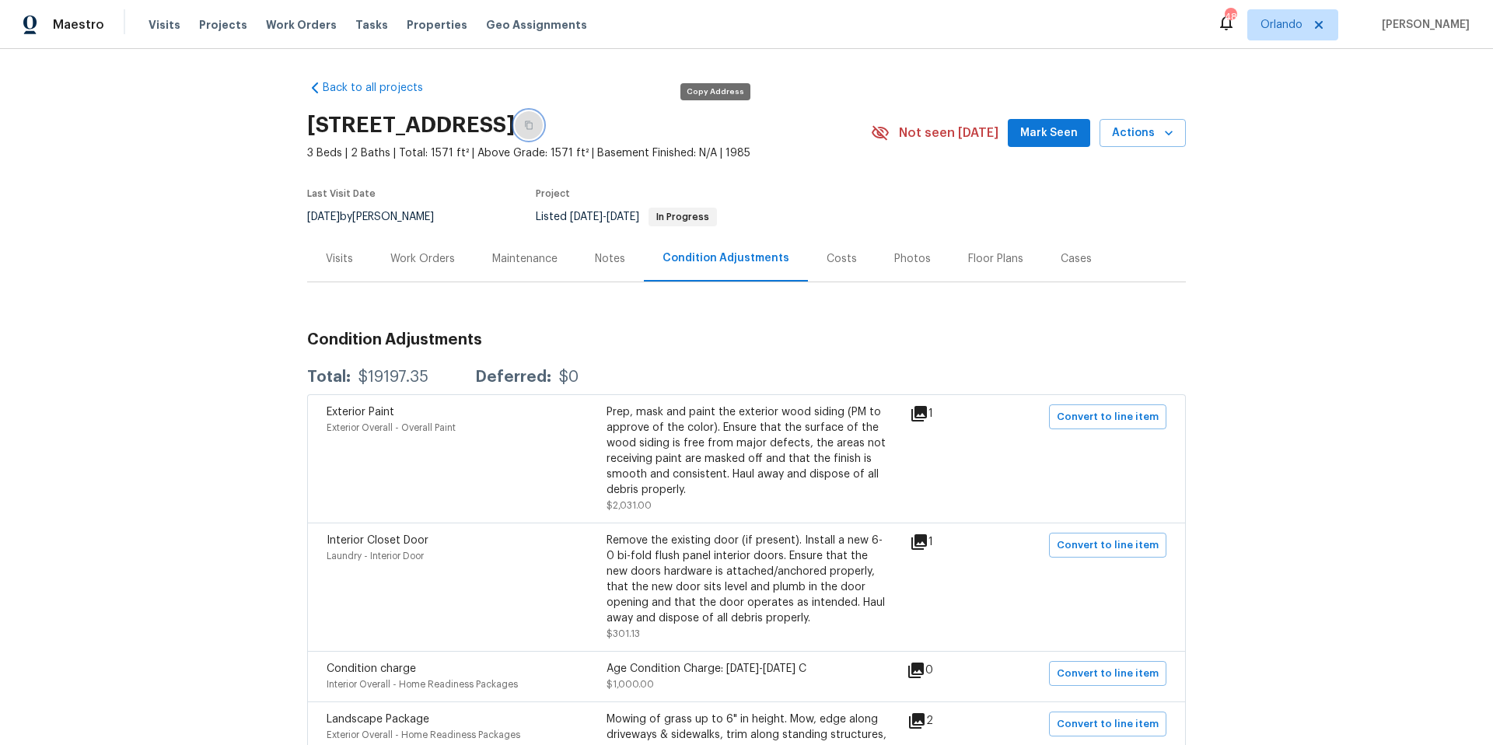
click at [533, 127] on icon "button" at bounding box center [528, 124] width 9 height 9
click at [980, 257] on div "Floor Plans" at bounding box center [995, 259] width 55 height 16
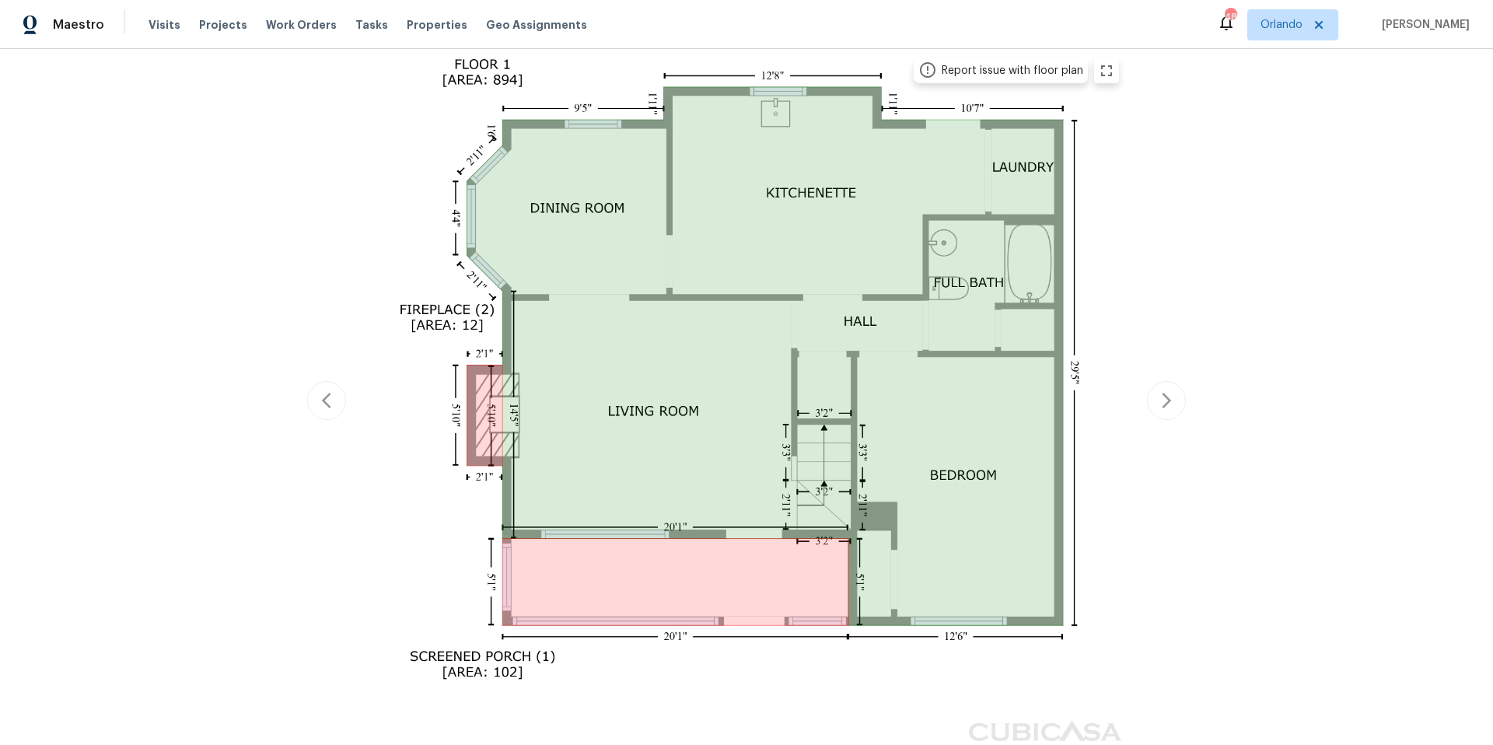
scroll to position [21, 0]
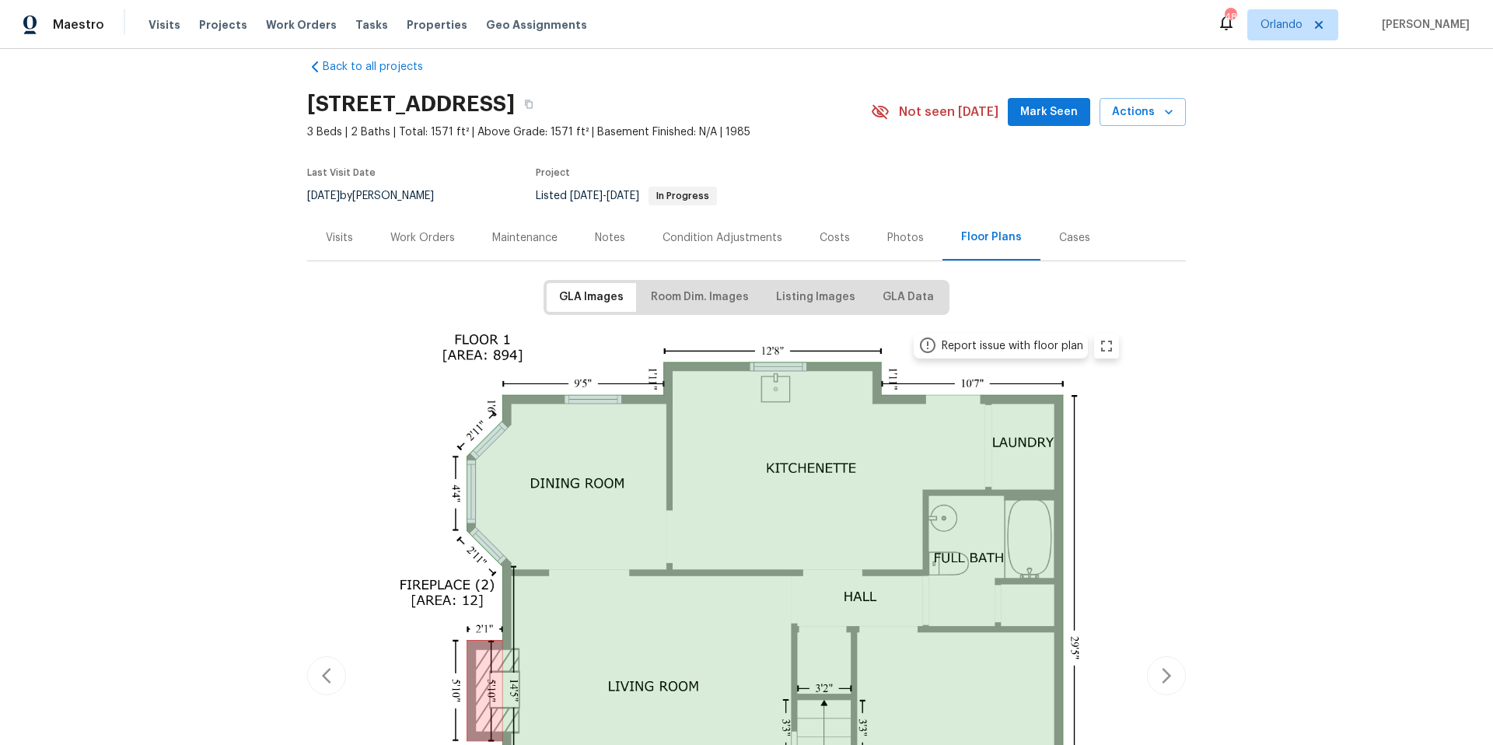
click at [892, 233] on div "Photos" at bounding box center [905, 238] width 37 height 16
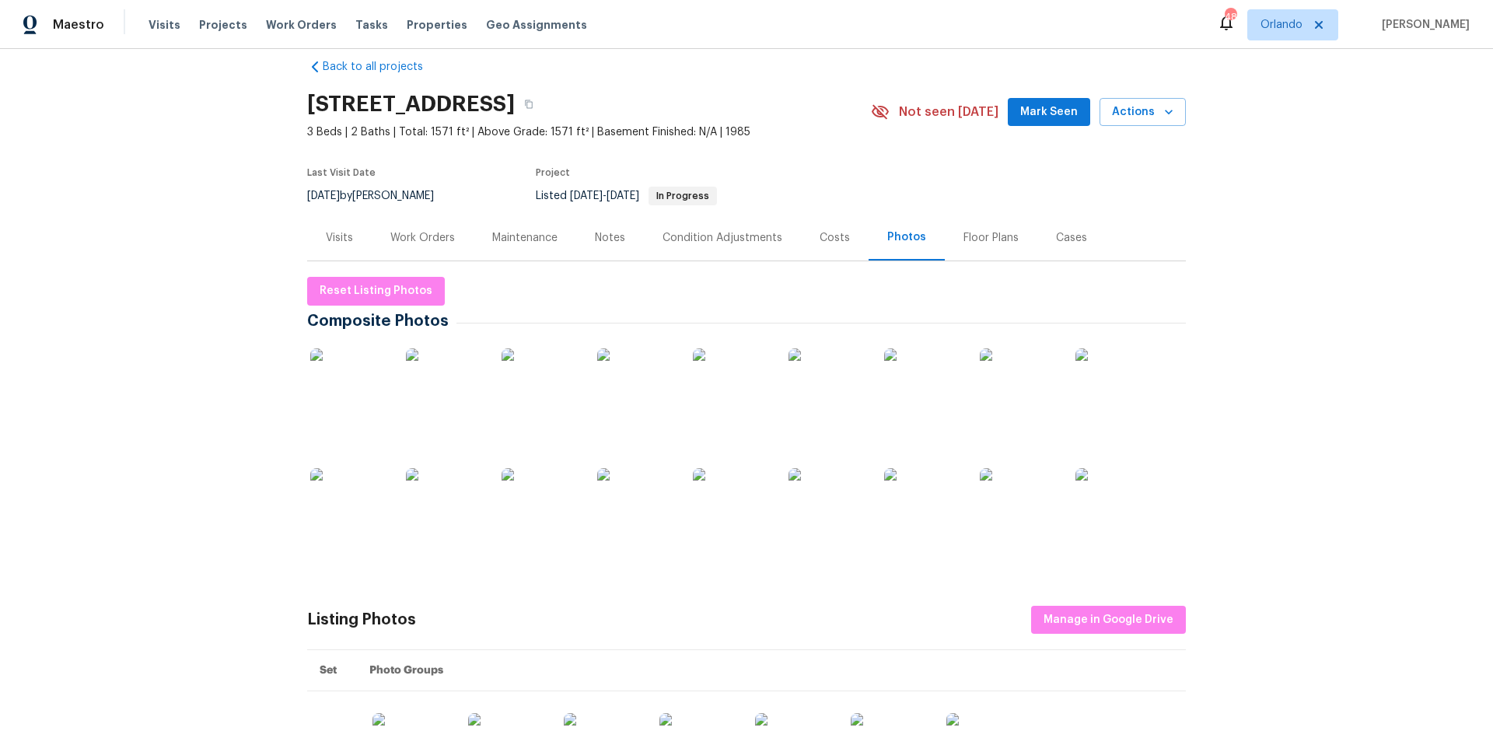
click at [336, 401] on img at bounding box center [349, 387] width 78 height 78
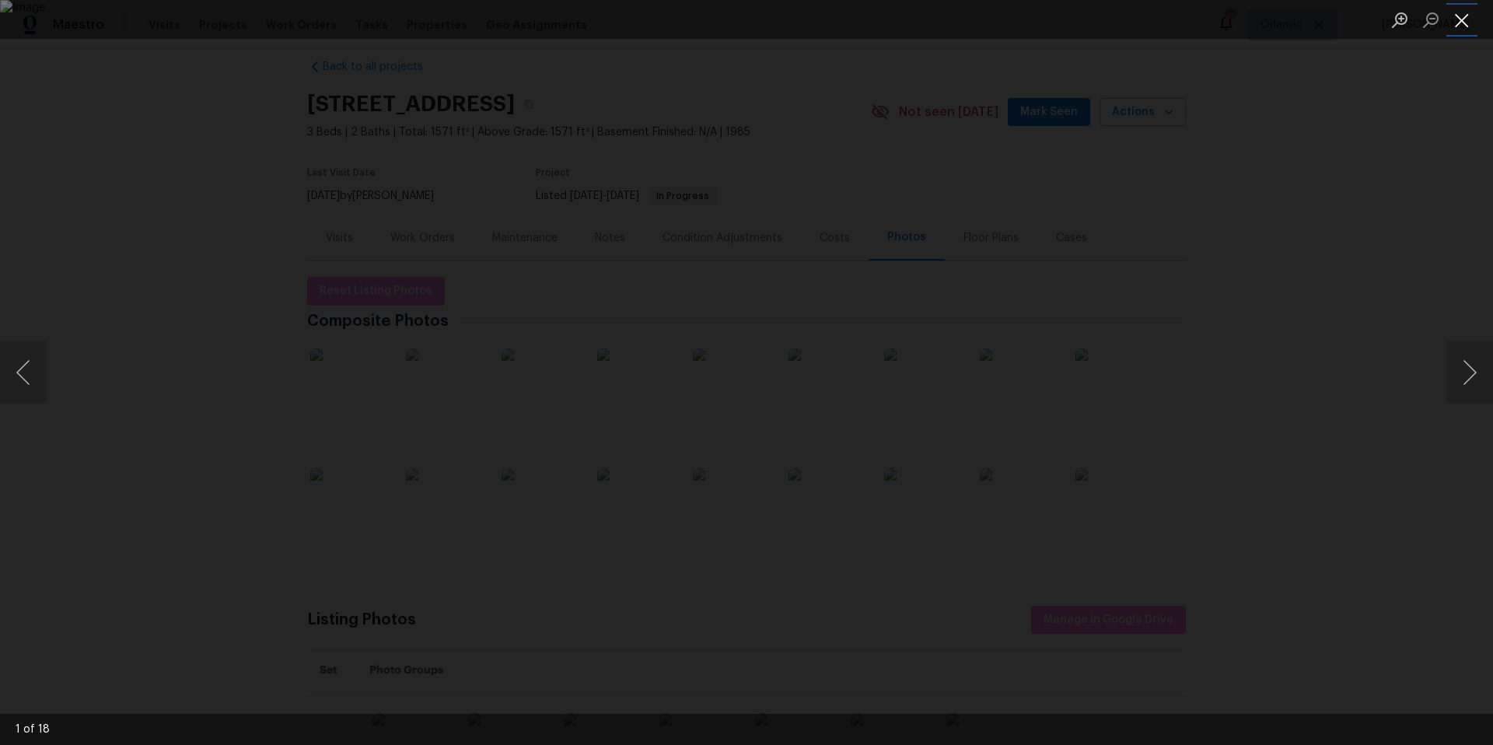
click at [1460, 19] on button "Close lightbox" at bounding box center [1461, 19] width 31 height 27
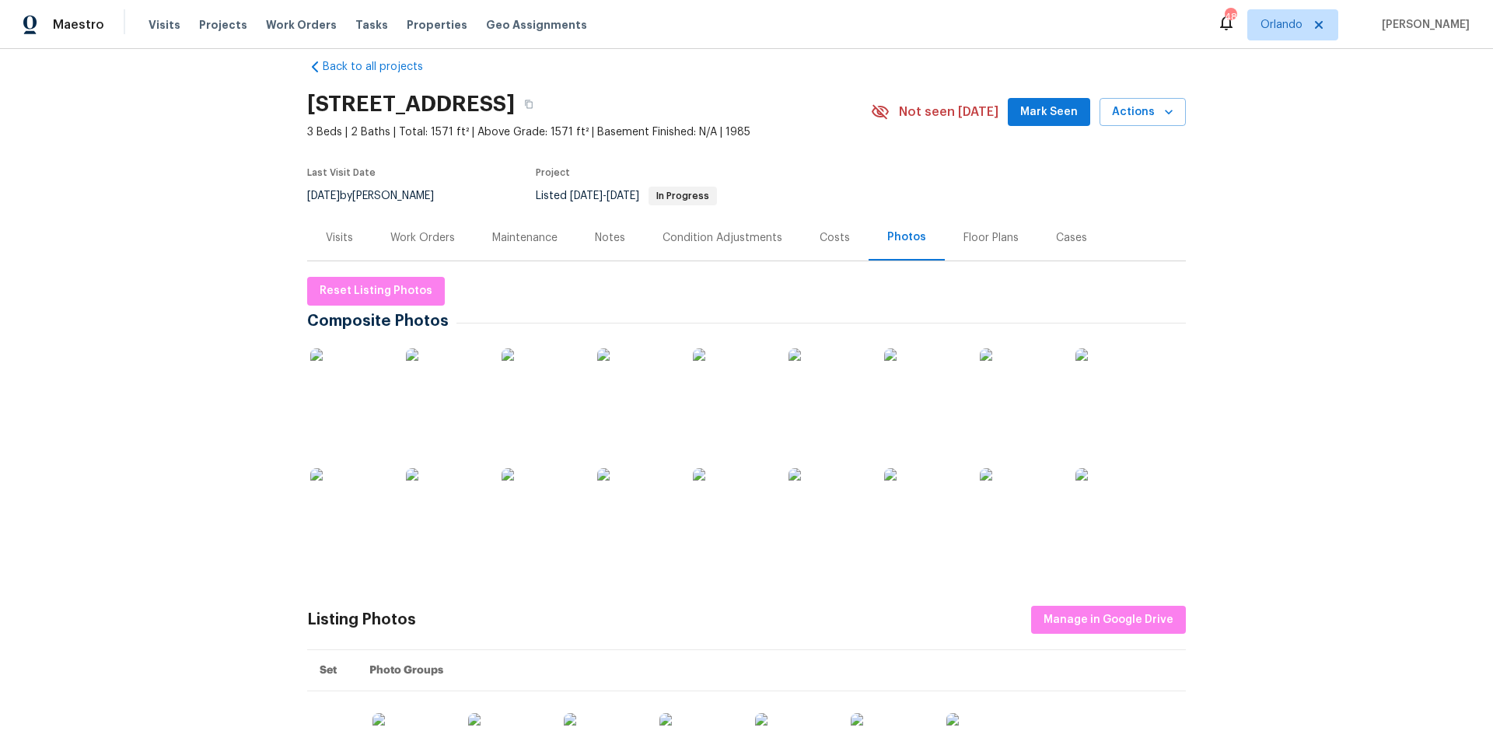
click at [691, 239] on div "Condition Adjustments" at bounding box center [722, 238] width 120 height 16
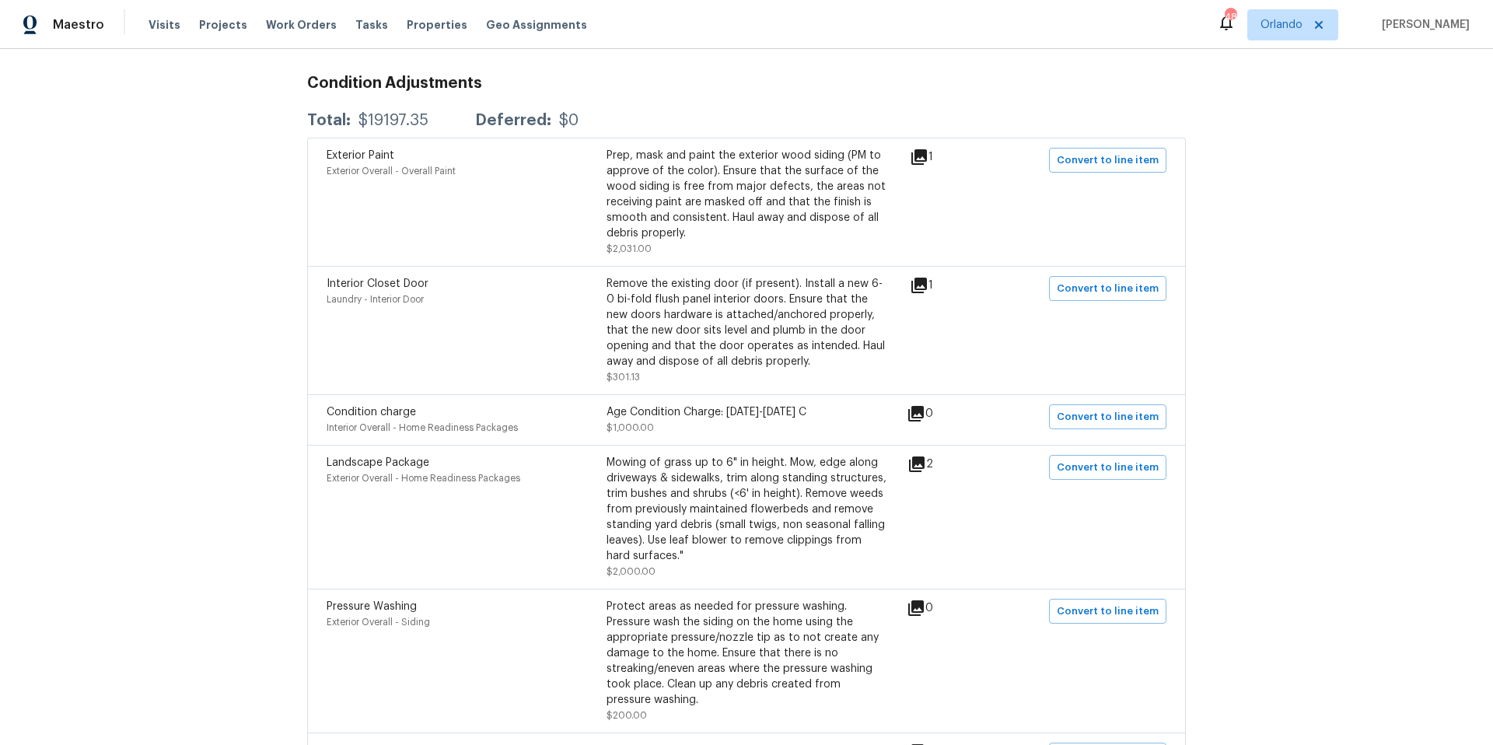
scroll to position [115, 0]
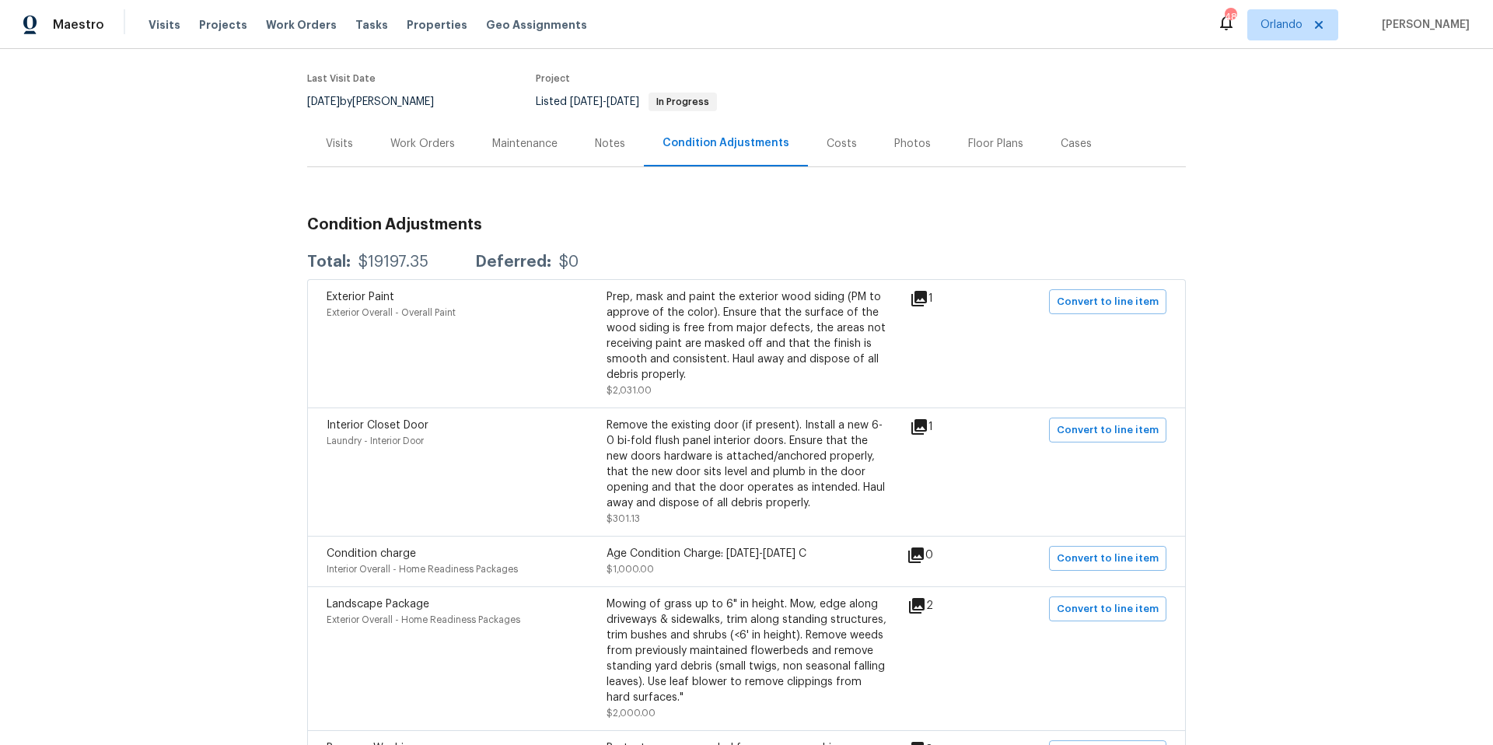
click at [335, 142] on div "Visits" at bounding box center [339, 144] width 27 height 16
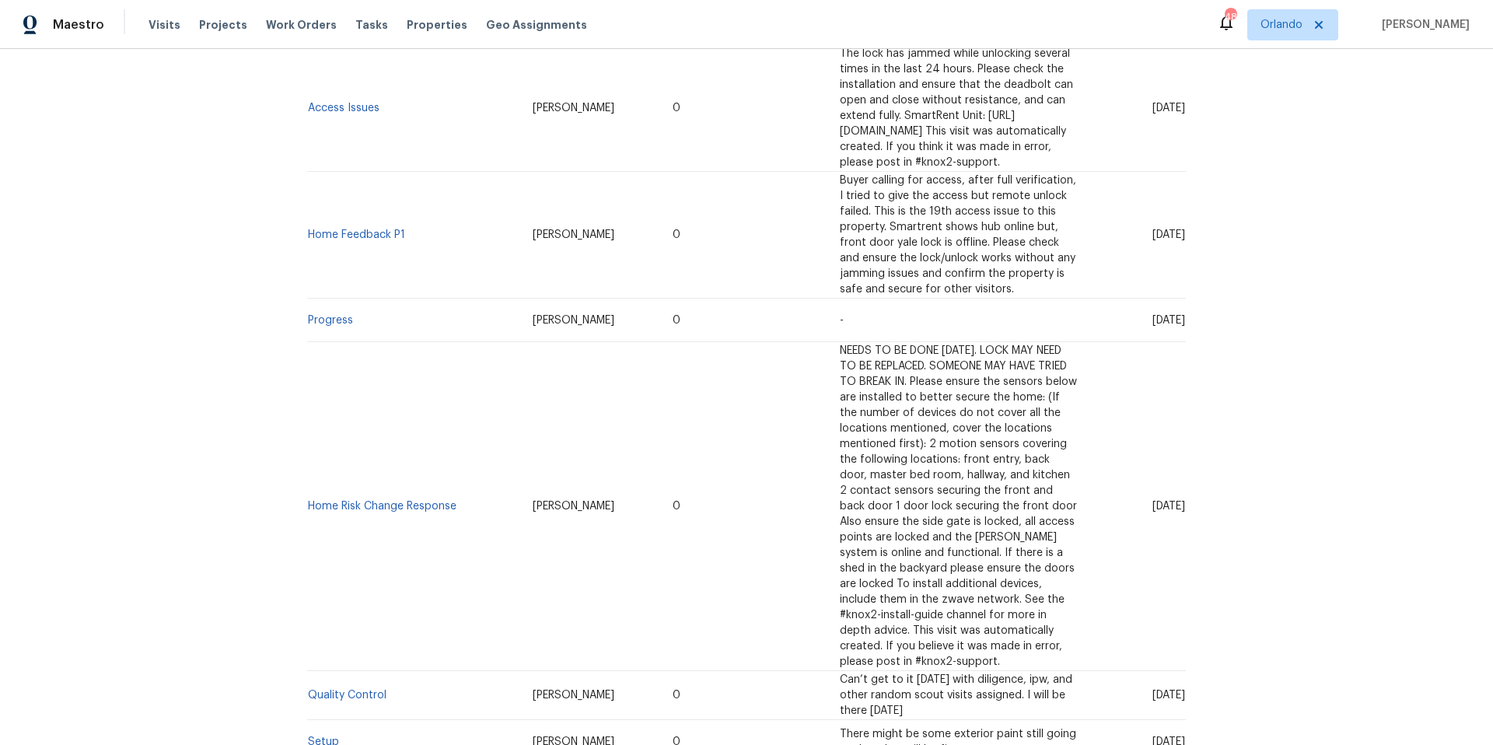
scroll to position [958, 0]
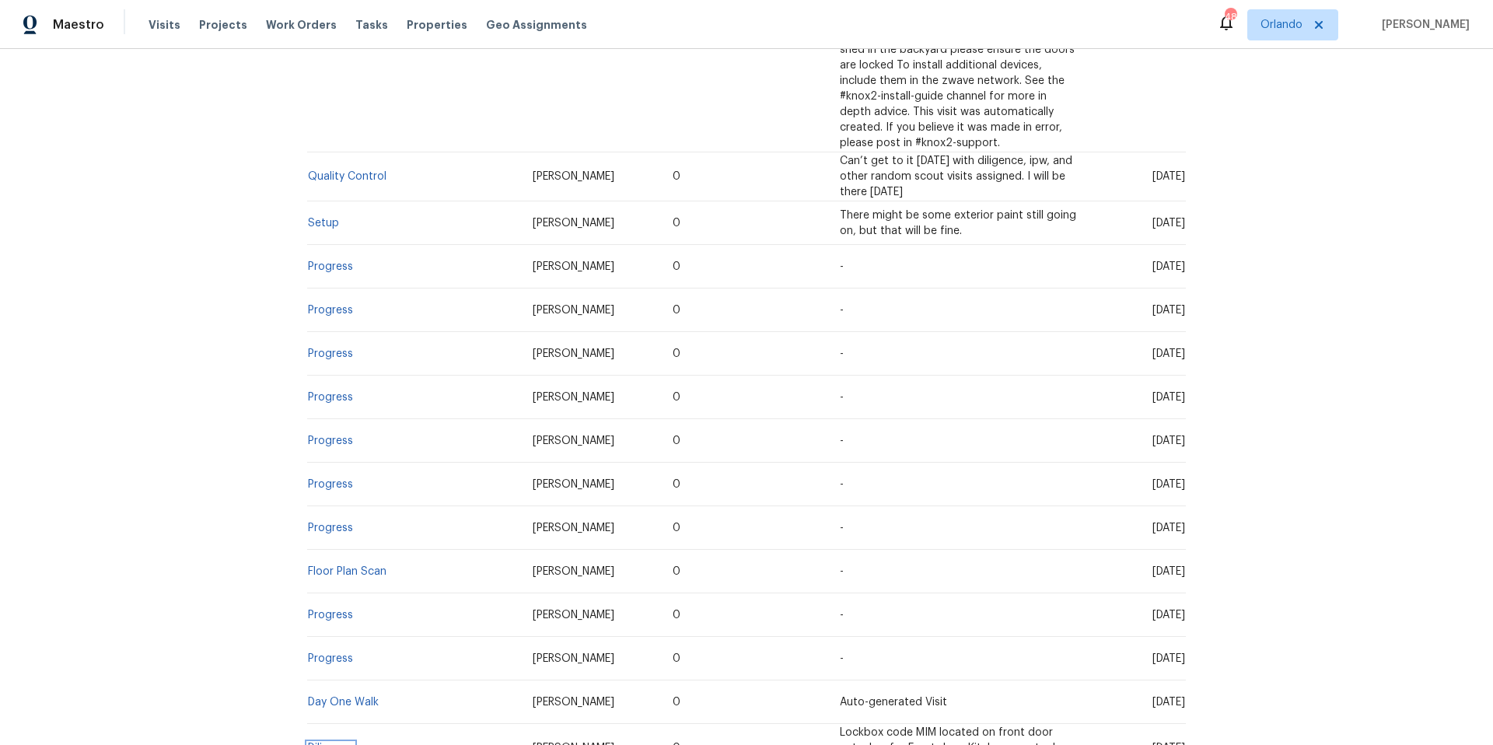
click at [327, 742] on link "Diligence" at bounding box center [331, 747] width 46 height 11
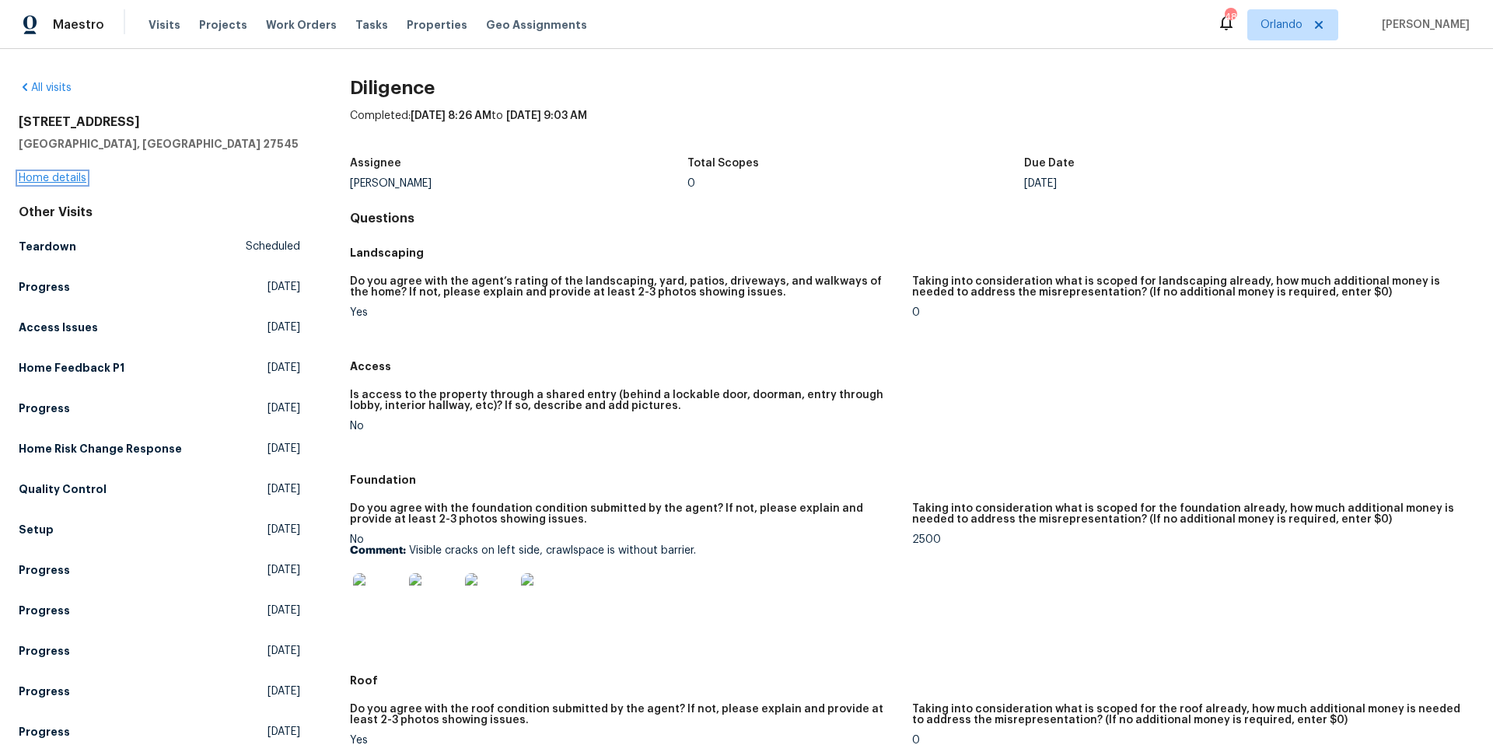
click at [68, 179] on link "Home details" at bounding box center [53, 178] width 68 height 11
